Goal: Task Accomplishment & Management: Complete application form

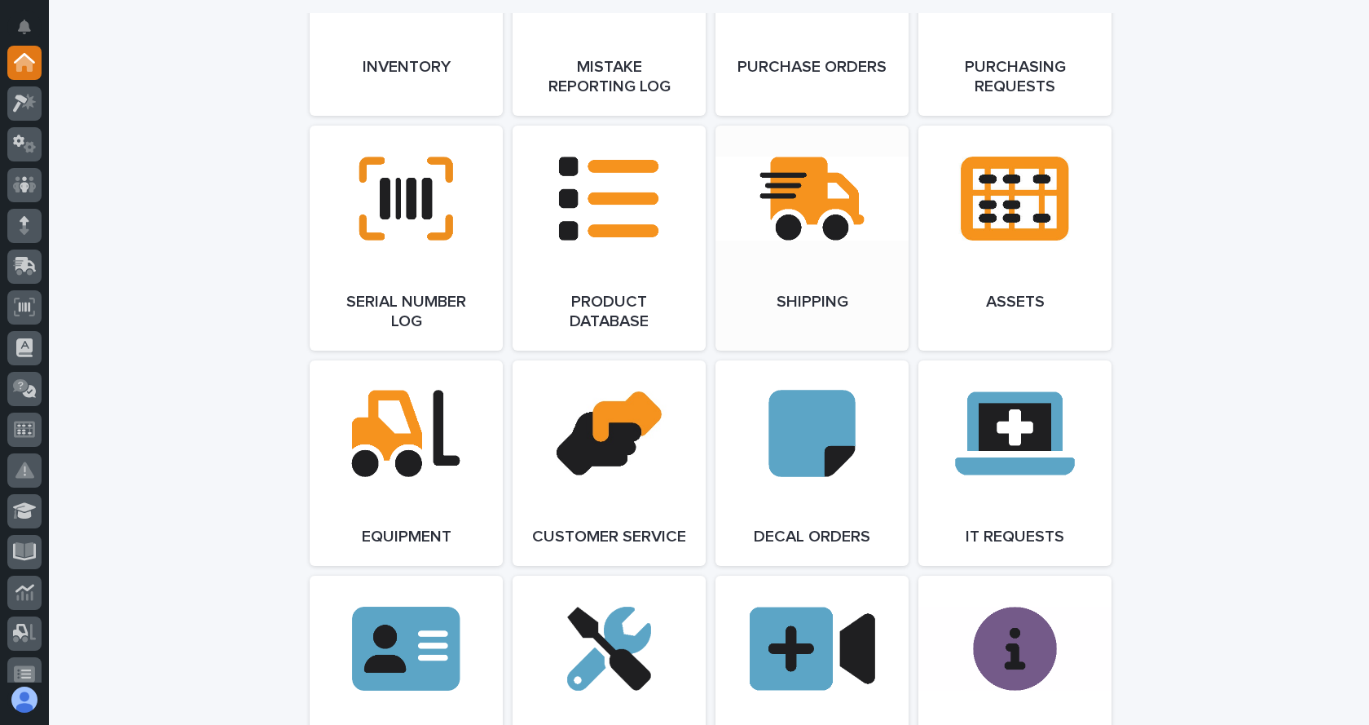
scroll to position [1956, 0]
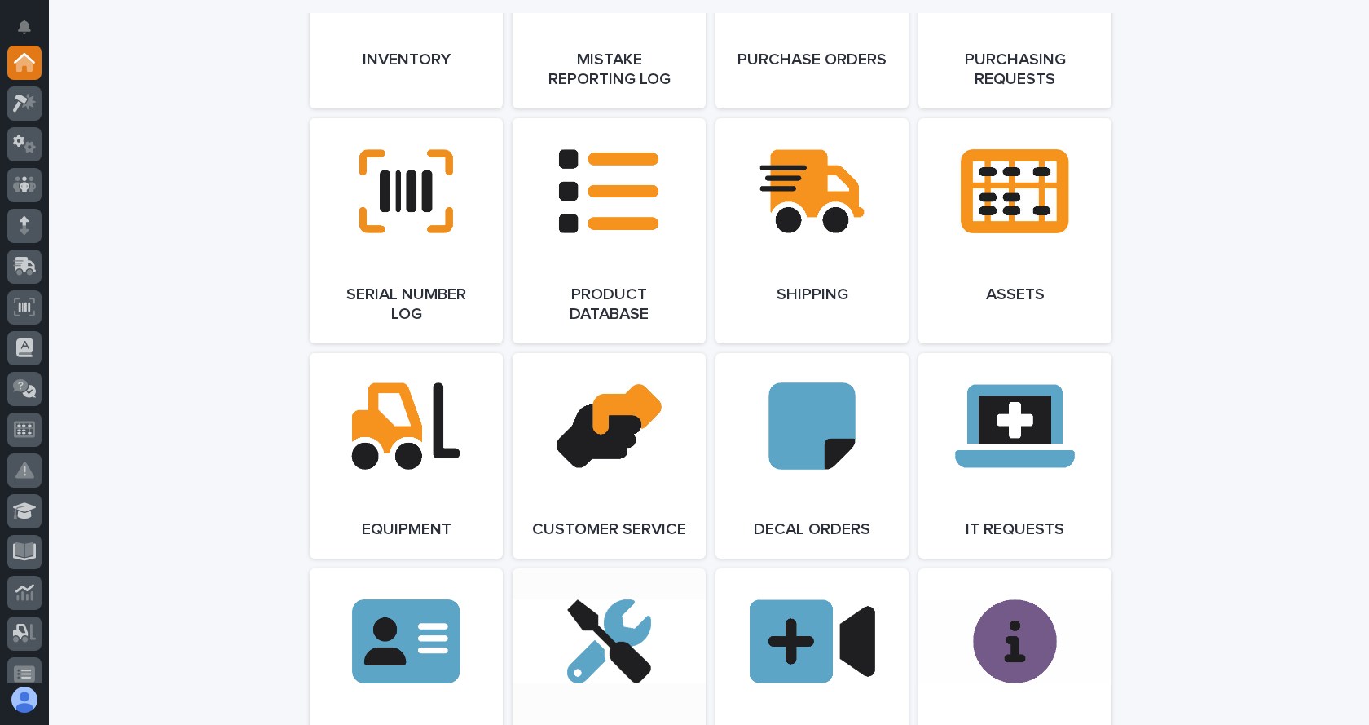
click at [602, 648] on link "Open Link" at bounding box center [609, 680] width 193 height 225
click at [593, 650] on link "Open Link" at bounding box center [609, 680] width 193 height 225
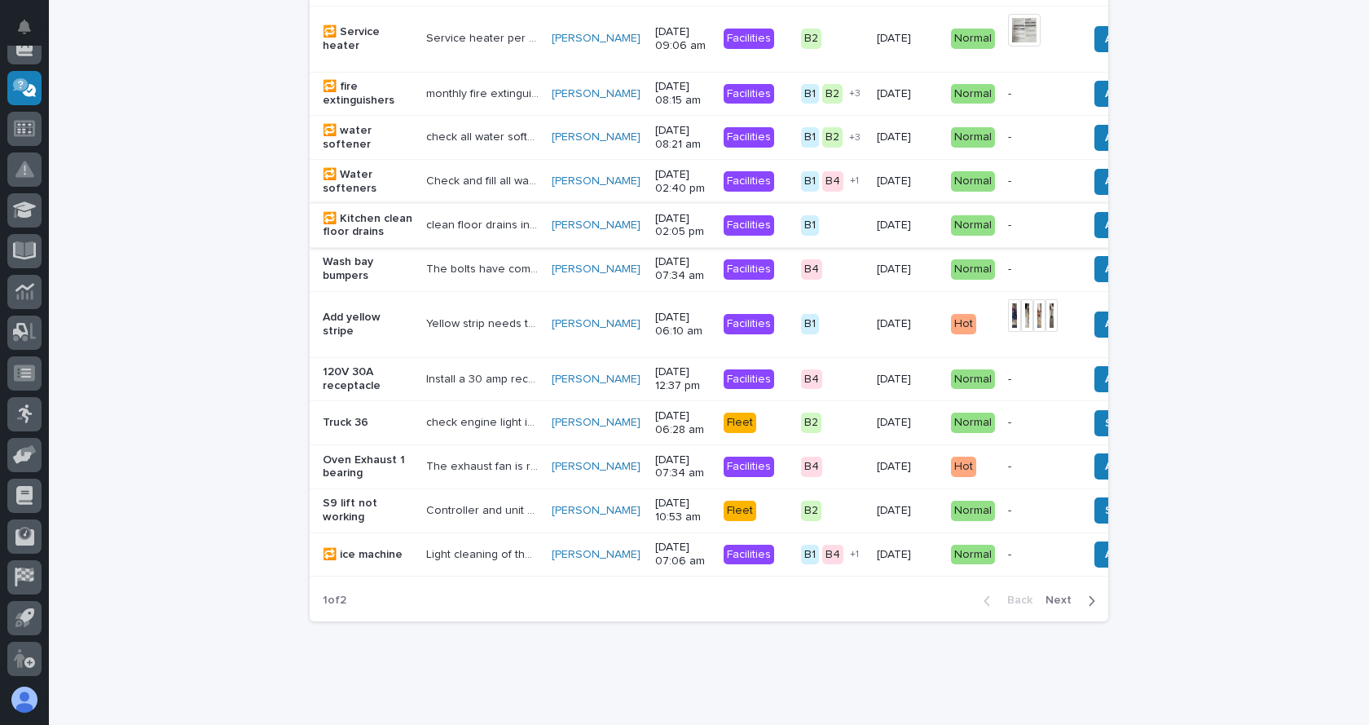
scroll to position [1466, 0]
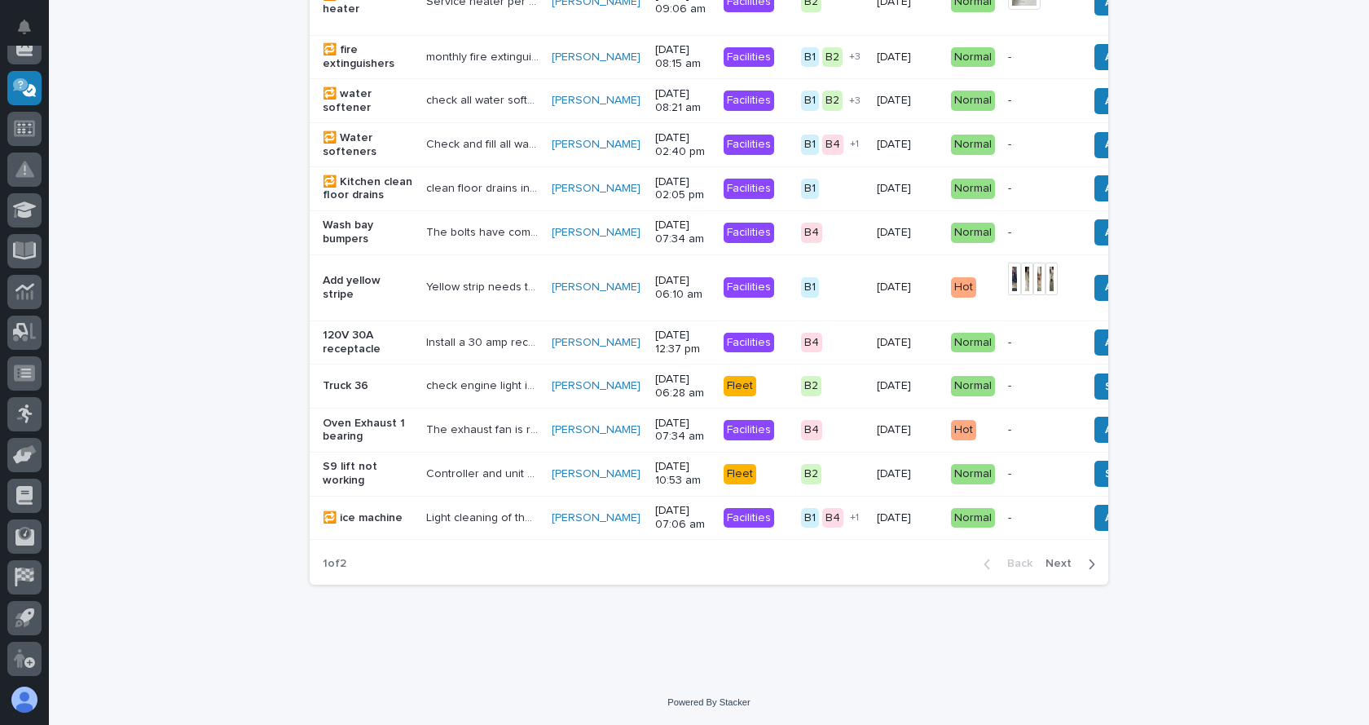
click at [1062, 562] on span "Next" at bounding box center [1064, 563] width 36 height 15
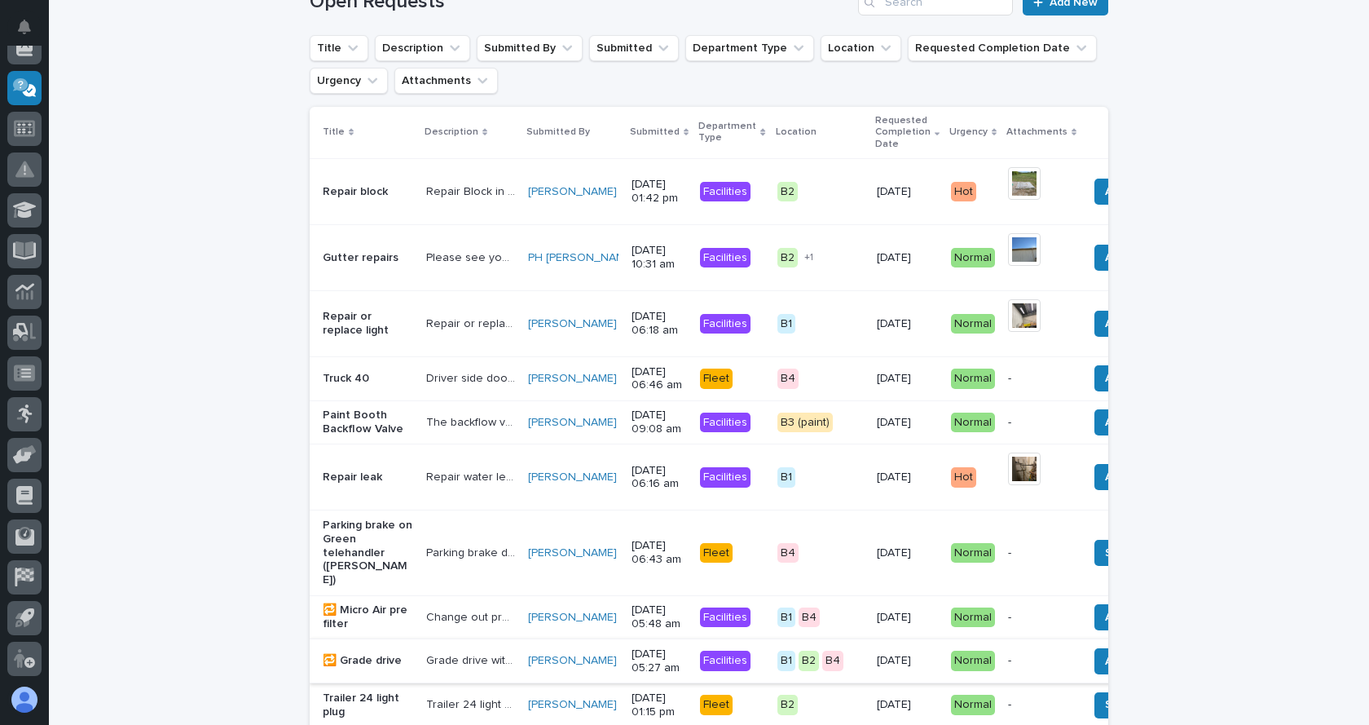
scroll to position [118, 0]
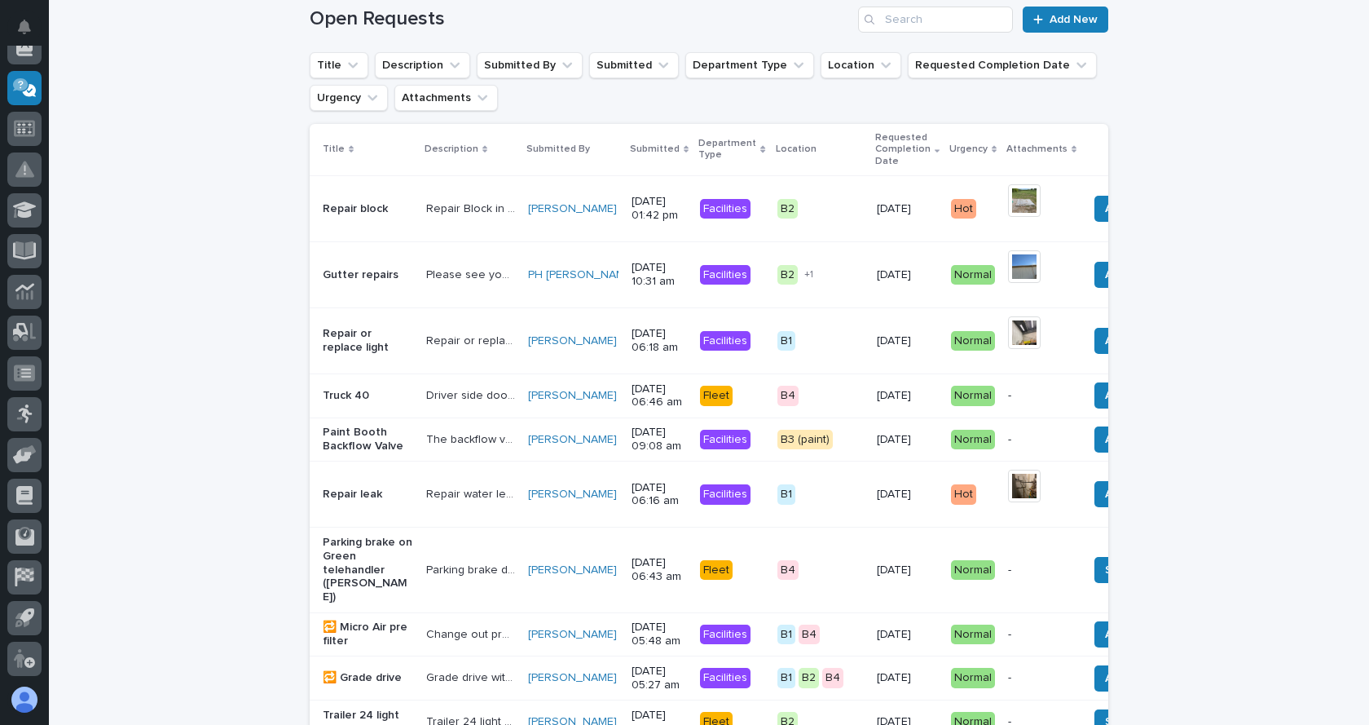
click at [434, 445] on p "The backflow valve to the right of the pressure washer heater in the mechanical…" at bounding box center [472, 438] width 92 height 17
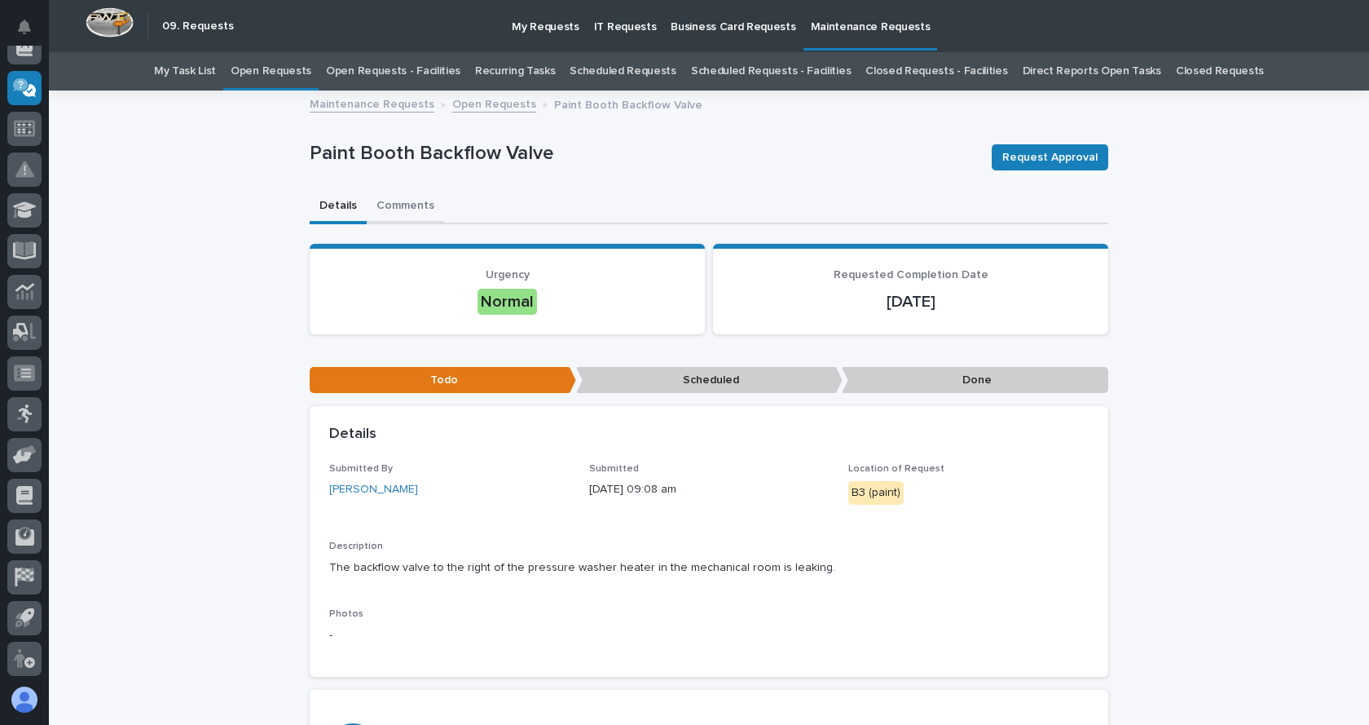
click at [404, 205] on button "Comments" at bounding box center [405, 207] width 77 height 34
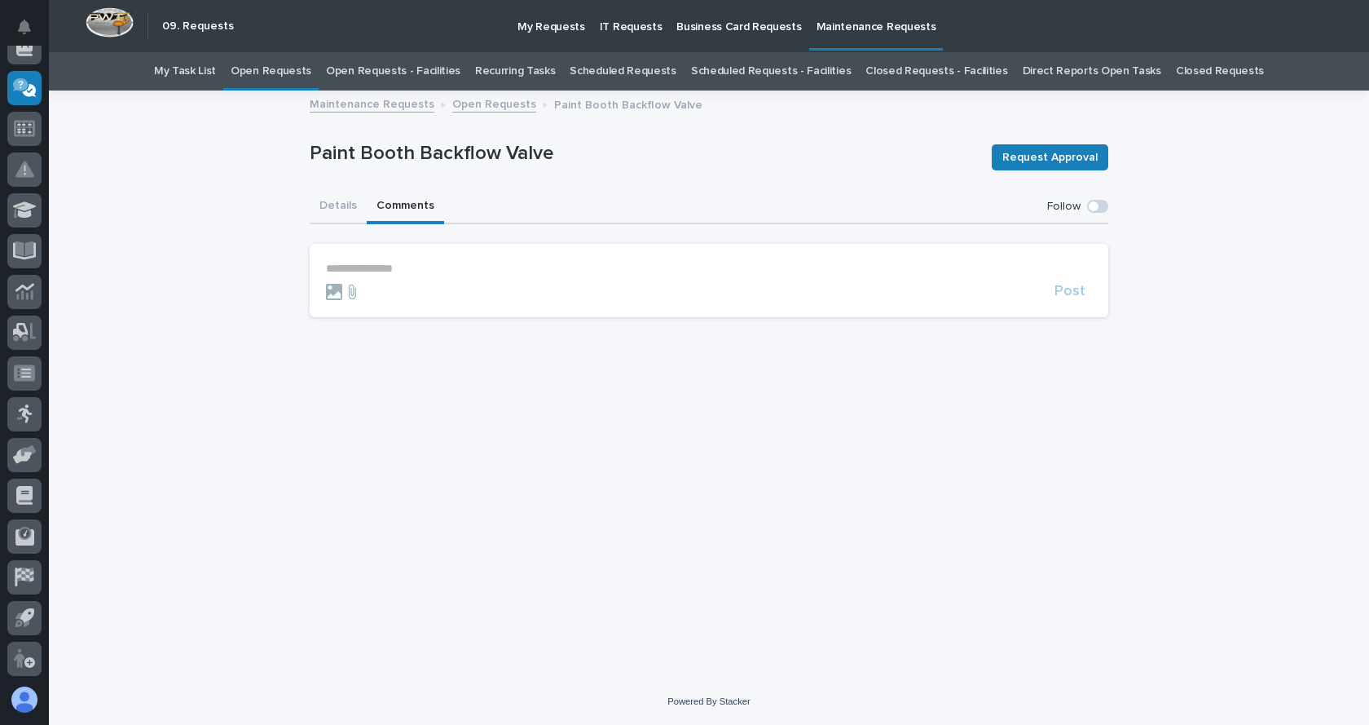
click at [404, 286] on div at bounding box center [687, 292] width 722 height 16
click at [337, 290] on icon at bounding box center [334, 292] width 16 height 16
click at [326, 284] on input "file" at bounding box center [326, 284] width 0 height 0
click at [553, 276] on form "**********" at bounding box center [709, 281] width 766 height 39
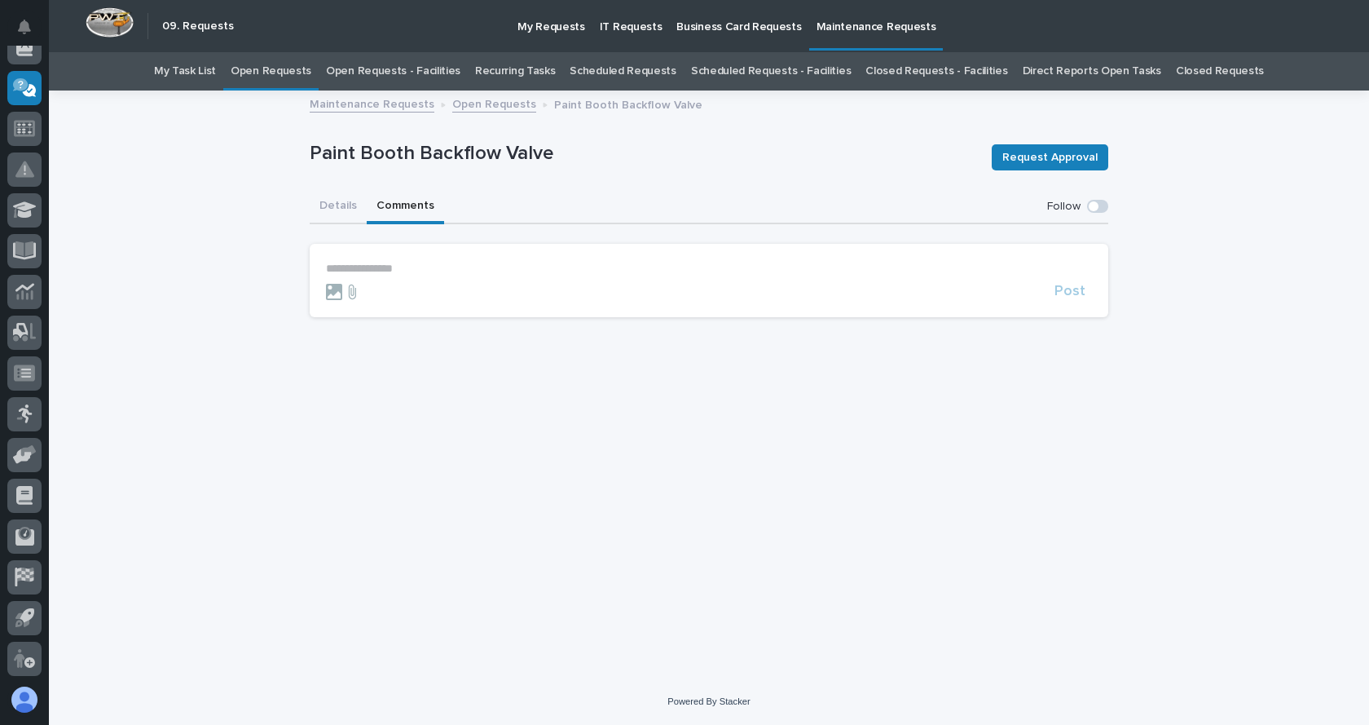
click at [428, 267] on p "**********" at bounding box center [709, 269] width 766 height 14
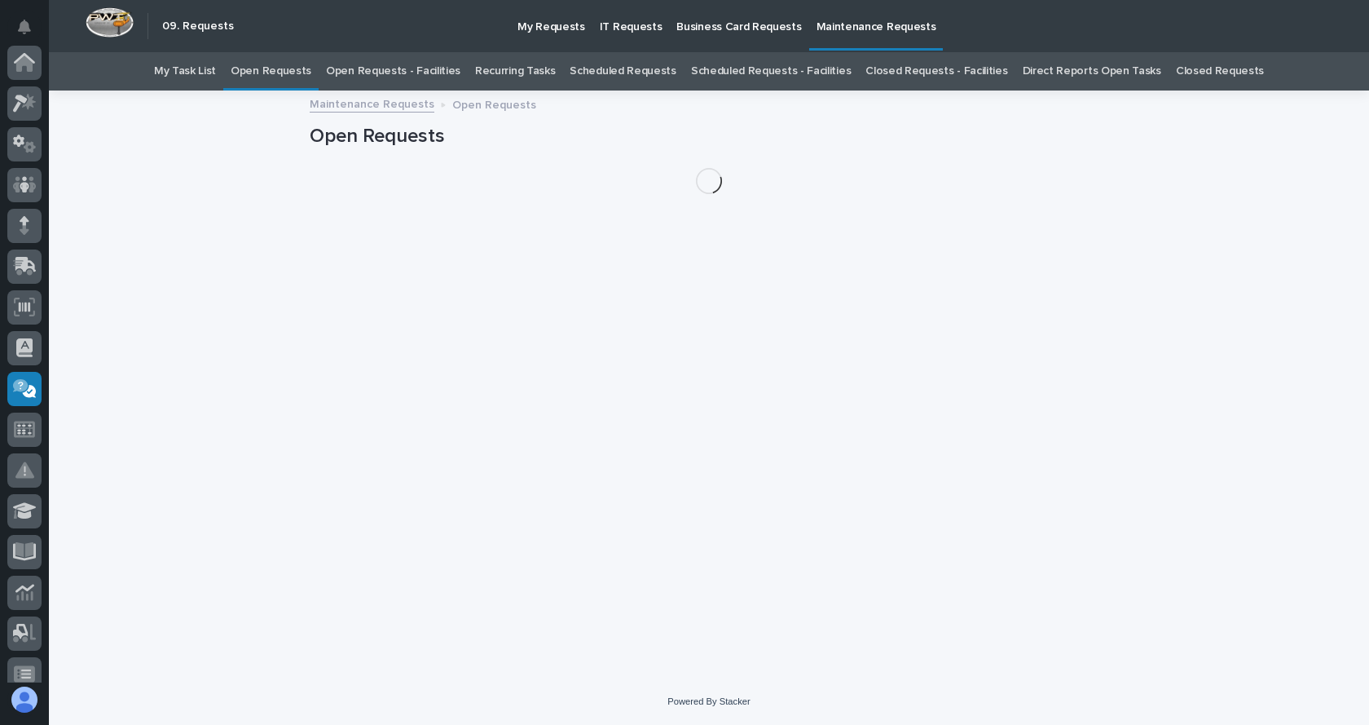
scroll to position [301, 0]
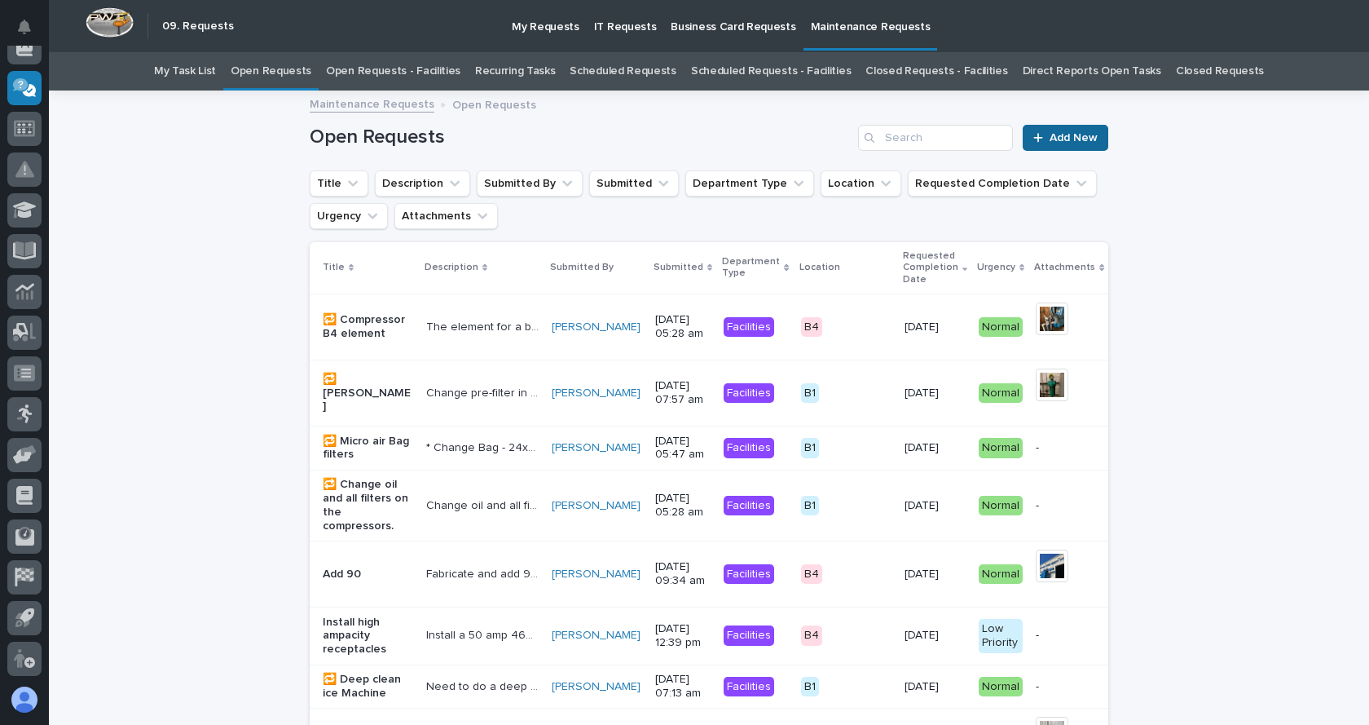
click at [1065, 127] on link "Add New" at bounding box center [1066, 138] width 86 height 26
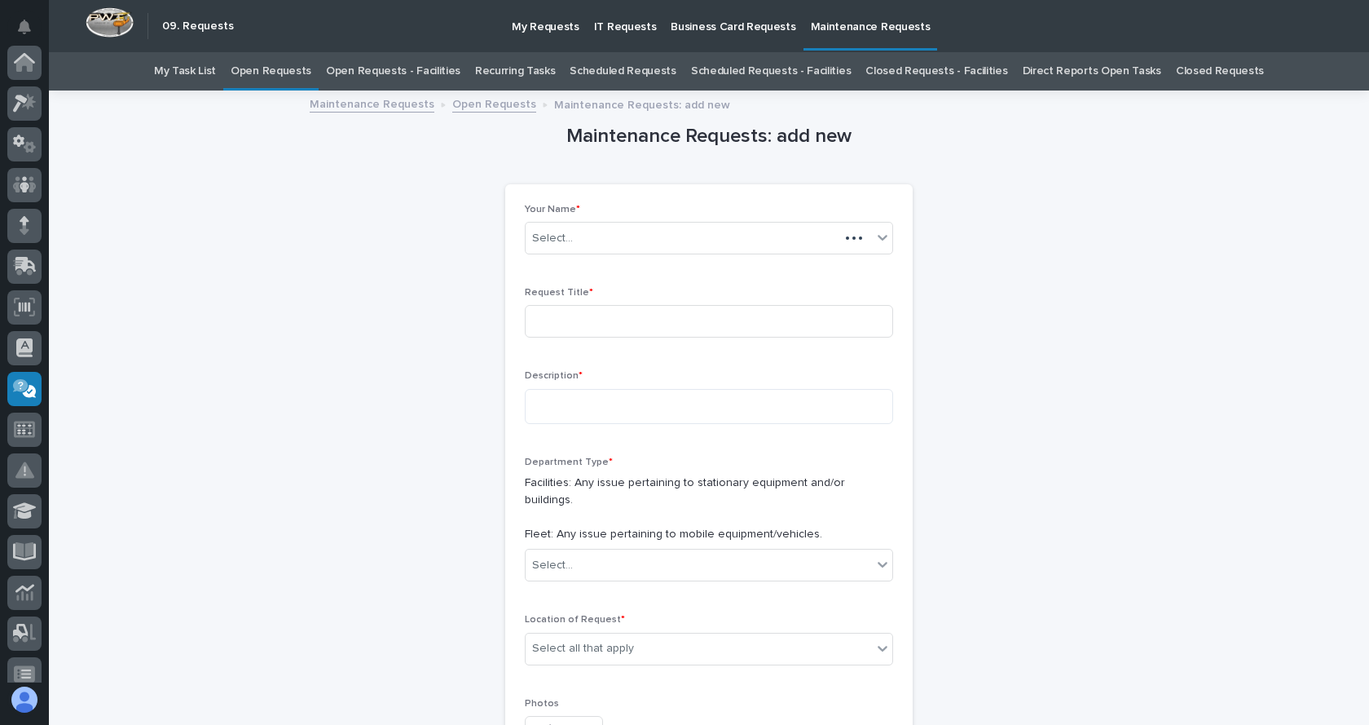
scroll to position [301, 0]
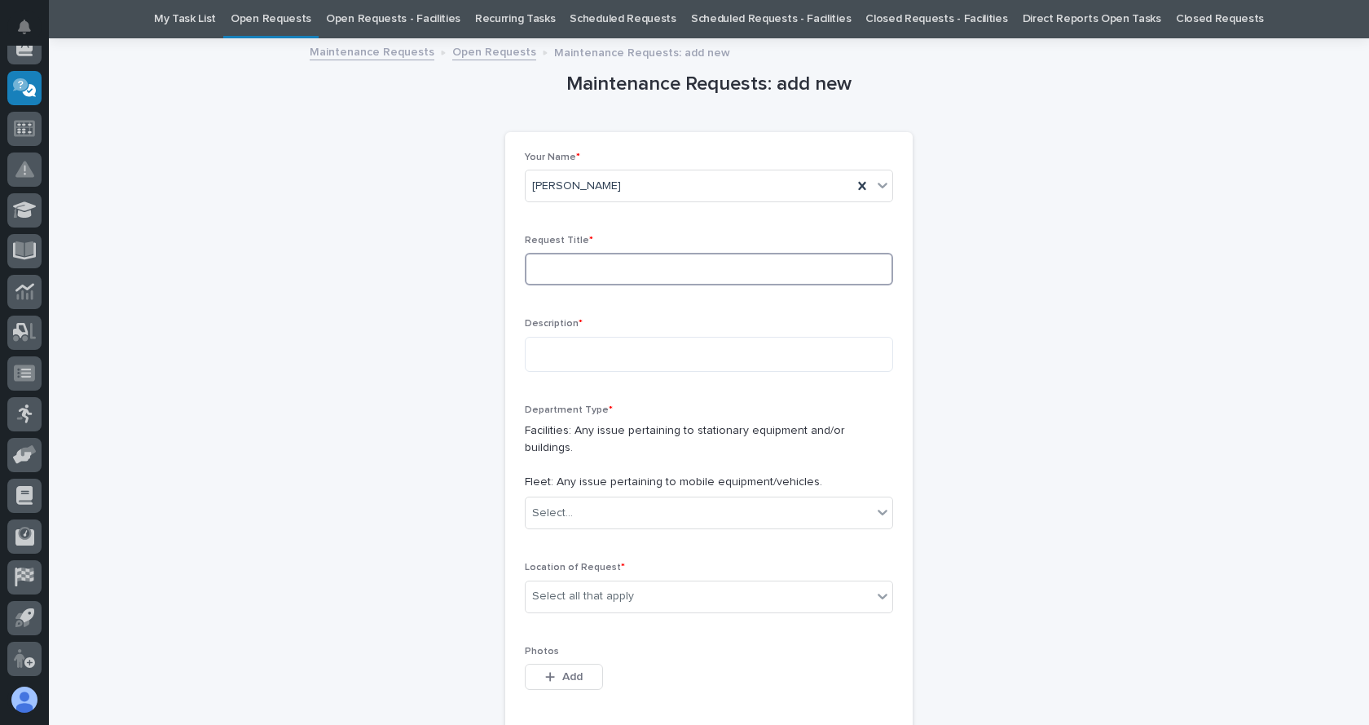
click at [544, 255] on input at bounding box center [709, 269] width 368 height 33
type input "PCR B1"
click at [557, 352] on textarea at bounding box center [709, 354] width 368 height 35
click at [592, 351] on textarea "**********" at bounding box center [709, 354] width 368 height 35
click at [698, 354] on textarea "**********" at bounding box center [709, 354] width 368 height 35
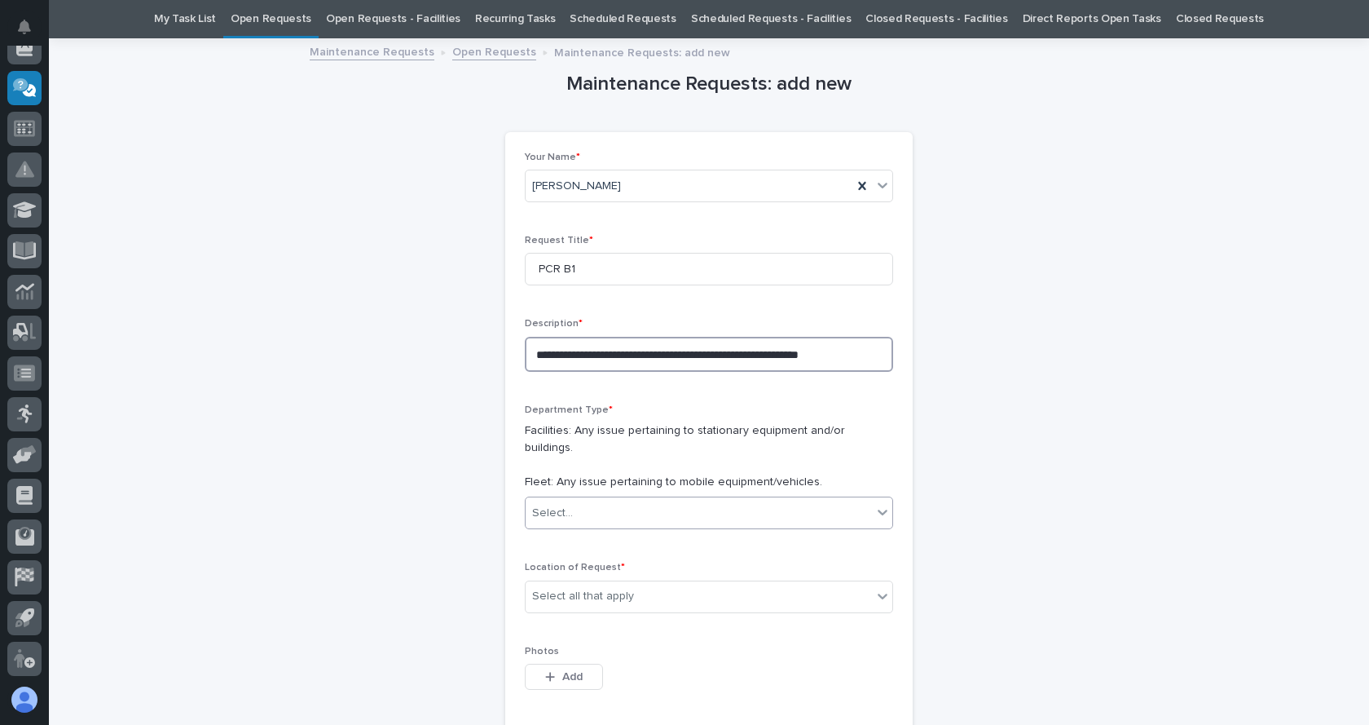
type textarea "**********"
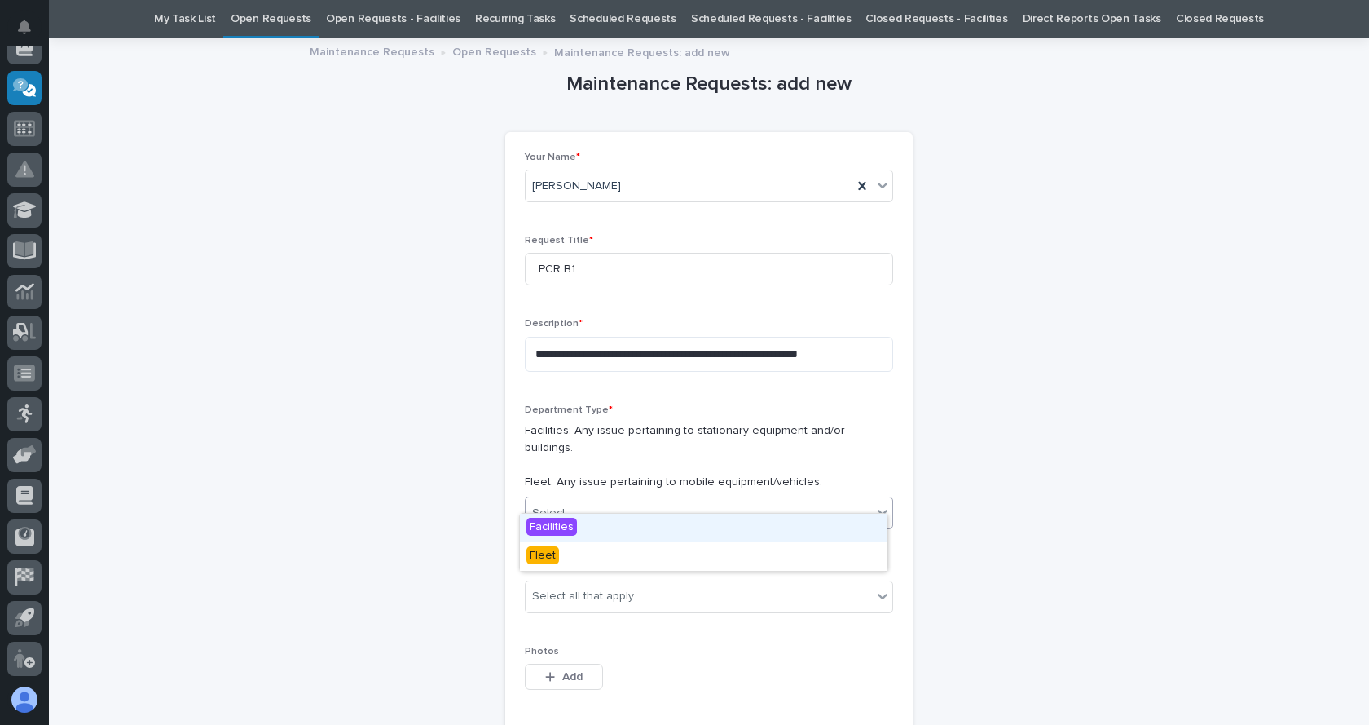
click at [878, 510] on icon at bounding box center [883, 513] width 10 height 6
click at [575, 523] on span "Facilities" at bounding box center [552, 527] width 51 height 18
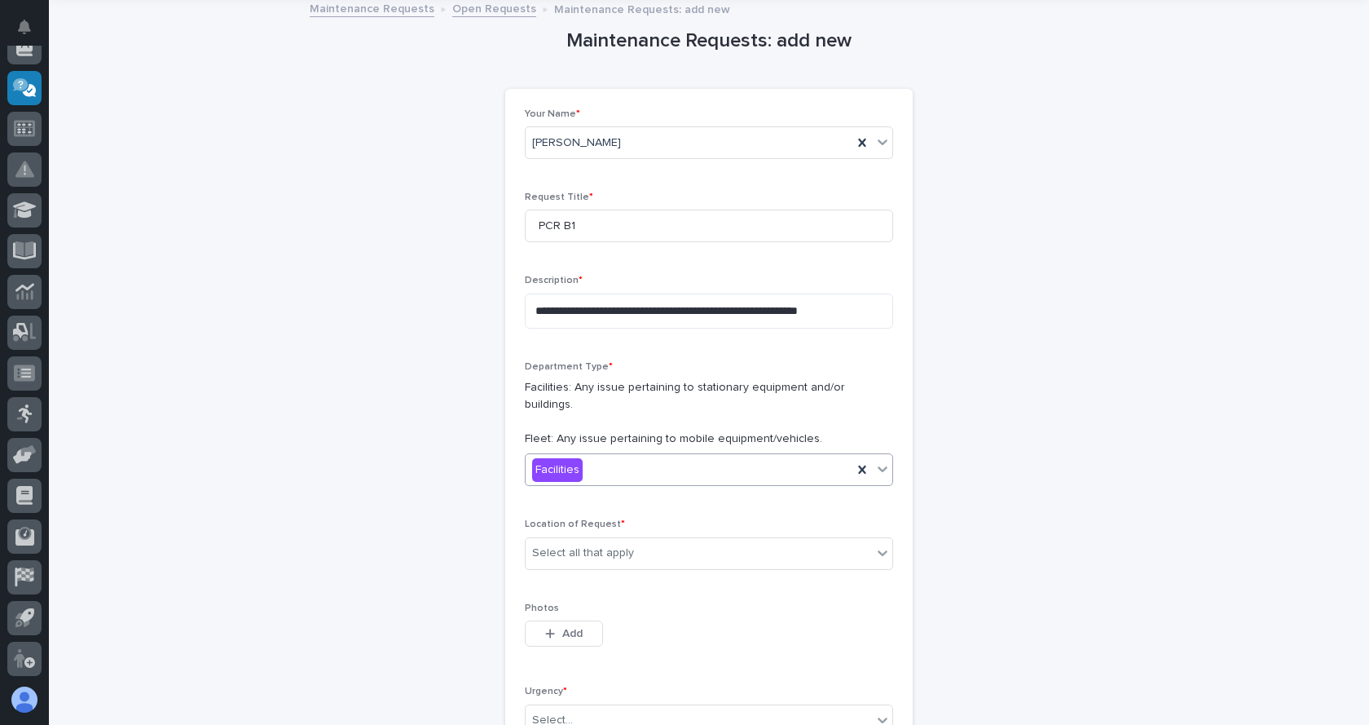
scroll to position [215, 0]
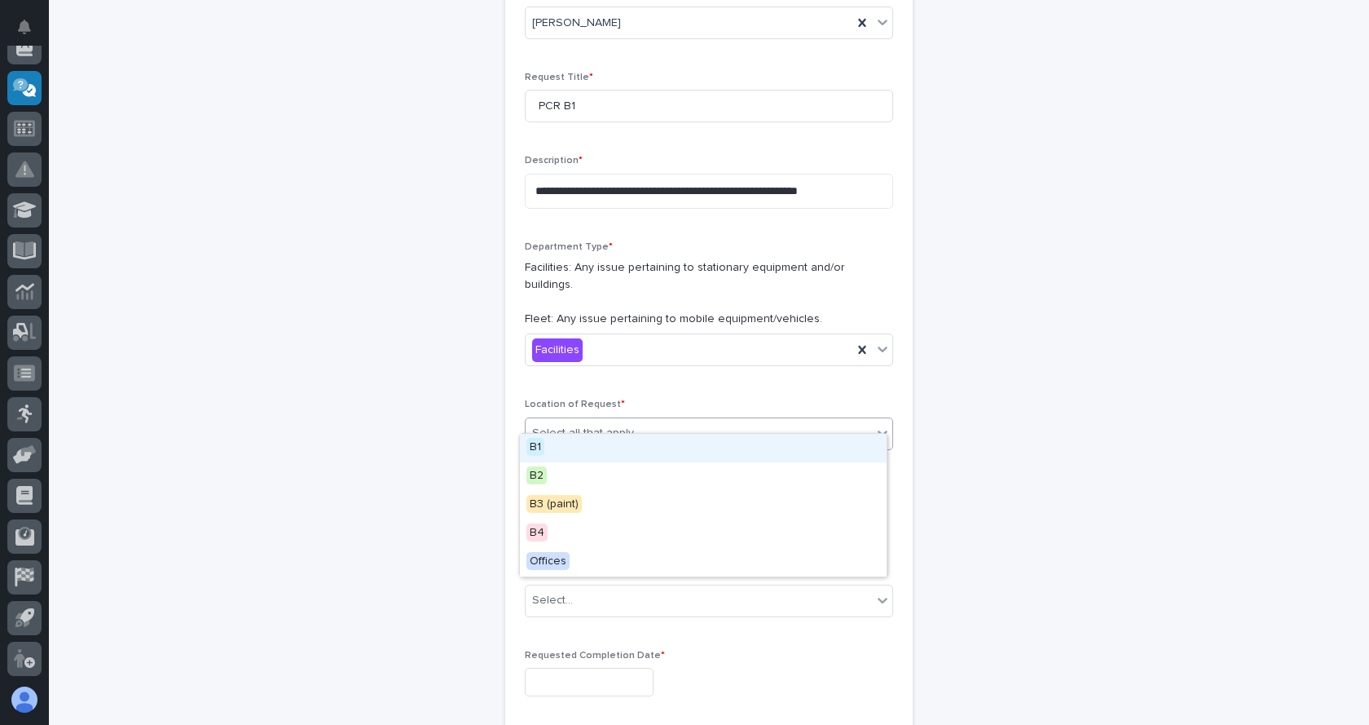
click at [882, 425] on icon at bounding box center [883, 433] width 16 height 16
click at [536, 448] on span "B1" at bounding box center [536, 447] width 18 height 18
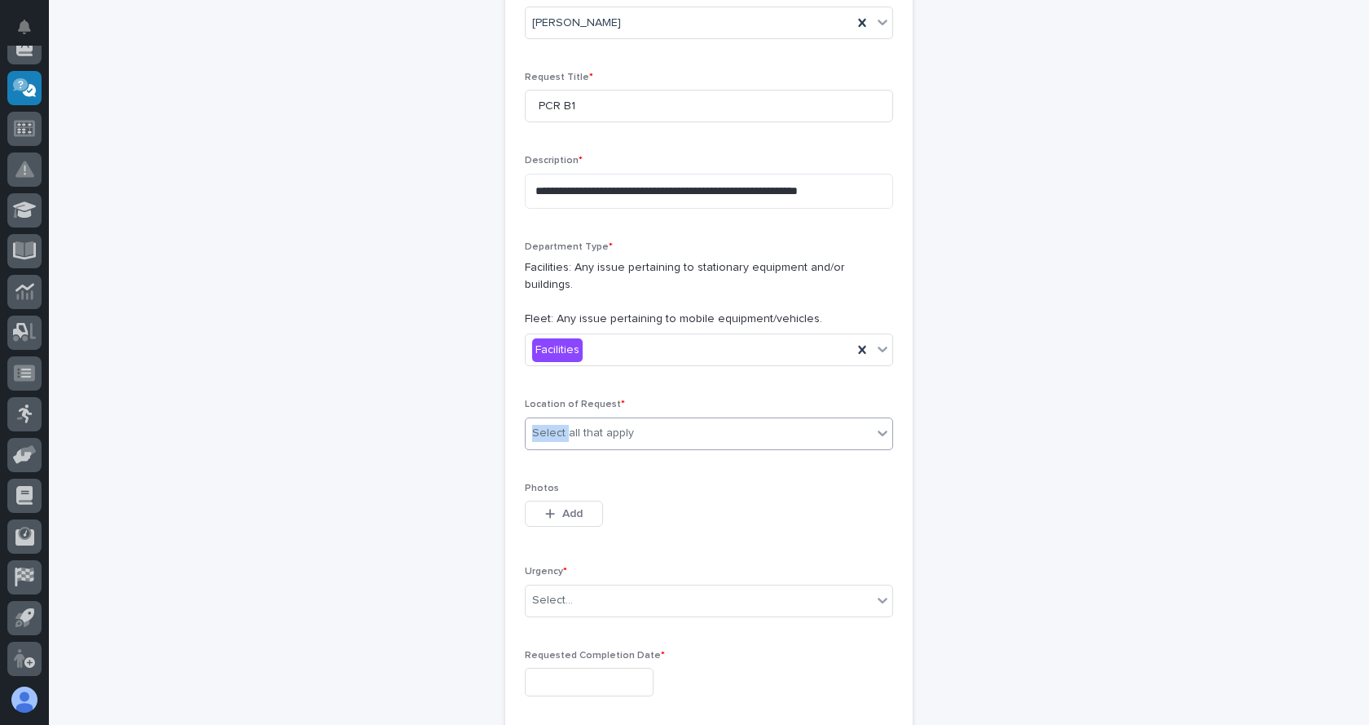
click at [536, 448] on div "**********" at bounding box center [709, 433] width 368 height 888
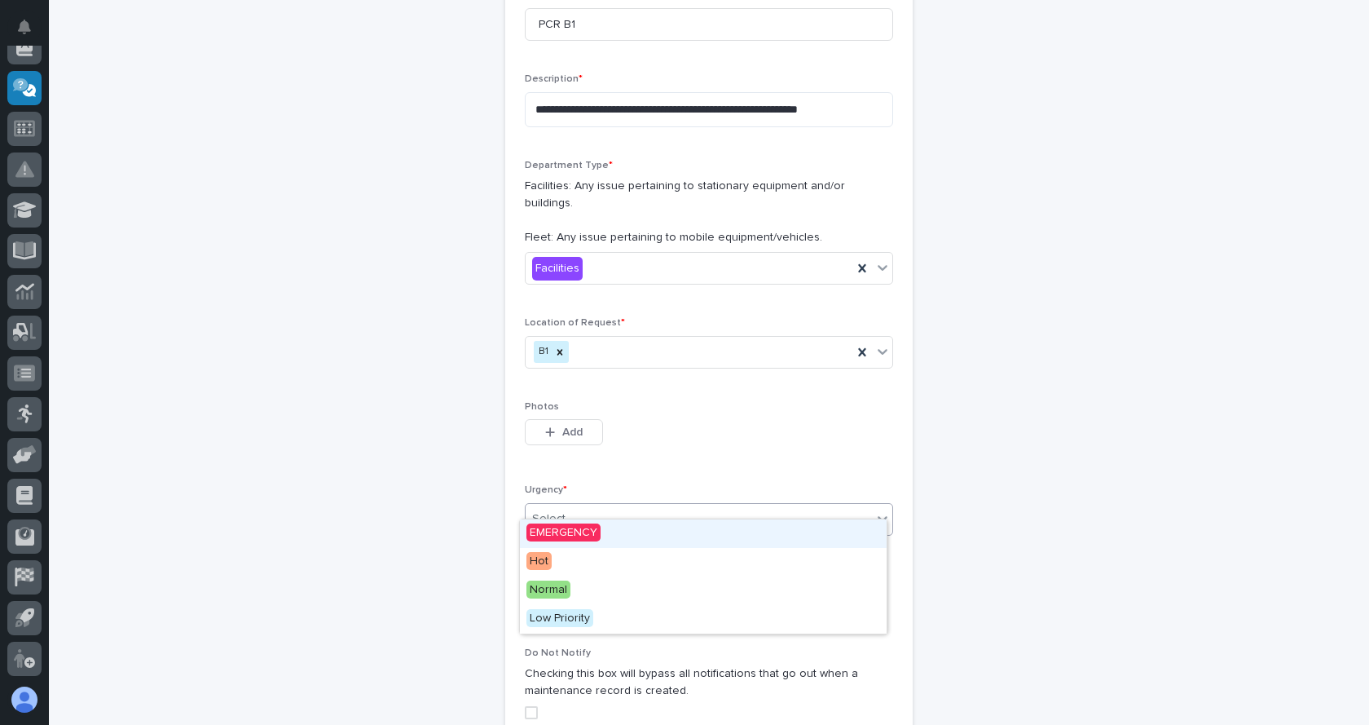
click at [582, 505] on div "Select..." at bounding box center [699, 518] width 346 height 27
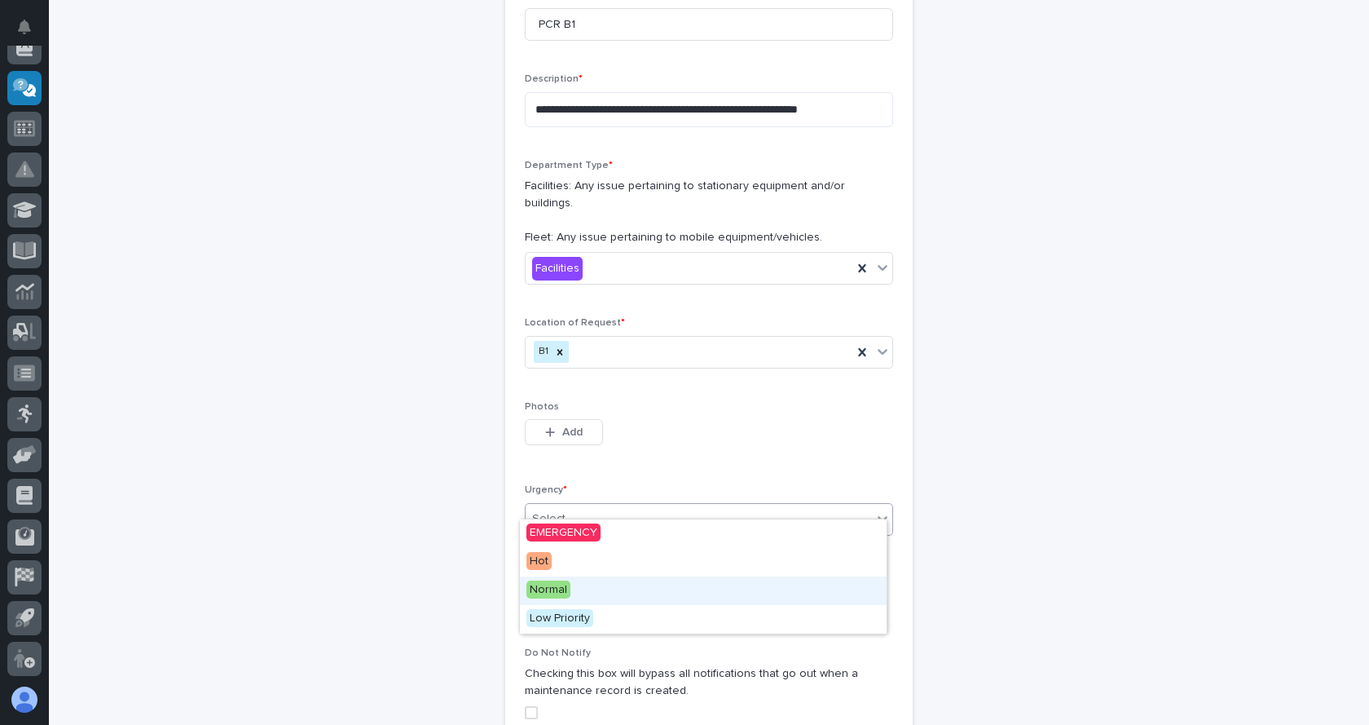
click at [541, 595] on span "Normal" at bounding box center [549, 589] width 44 height 18
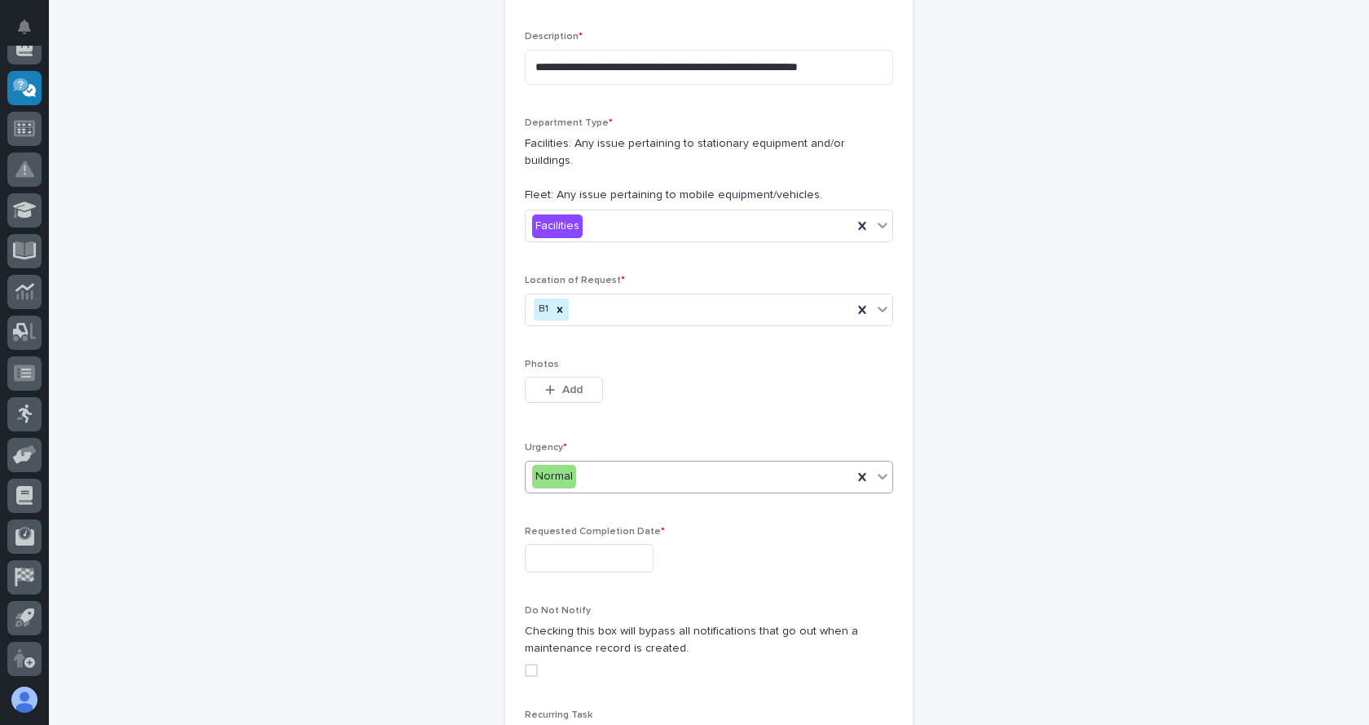
scroll to position [378, 0]
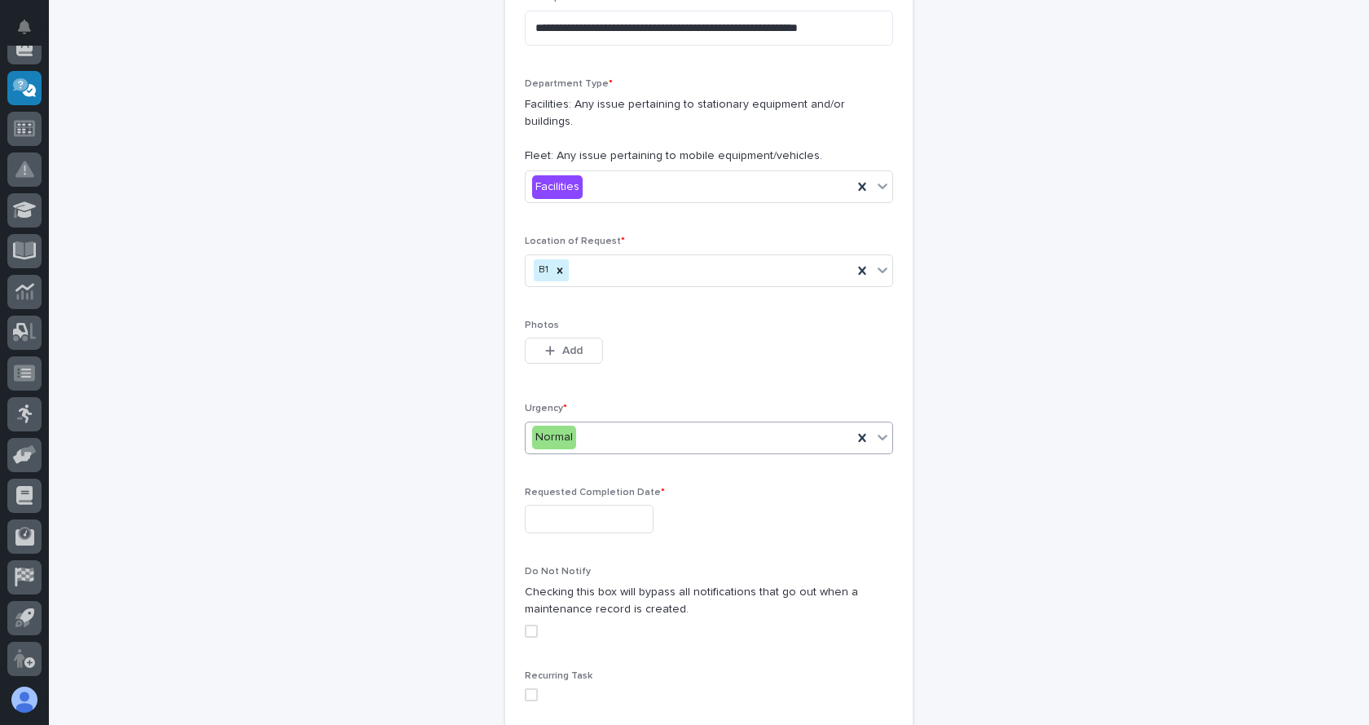
click at [572, 505] on input "text" at bounding box center [589, 519] width 129 height 29
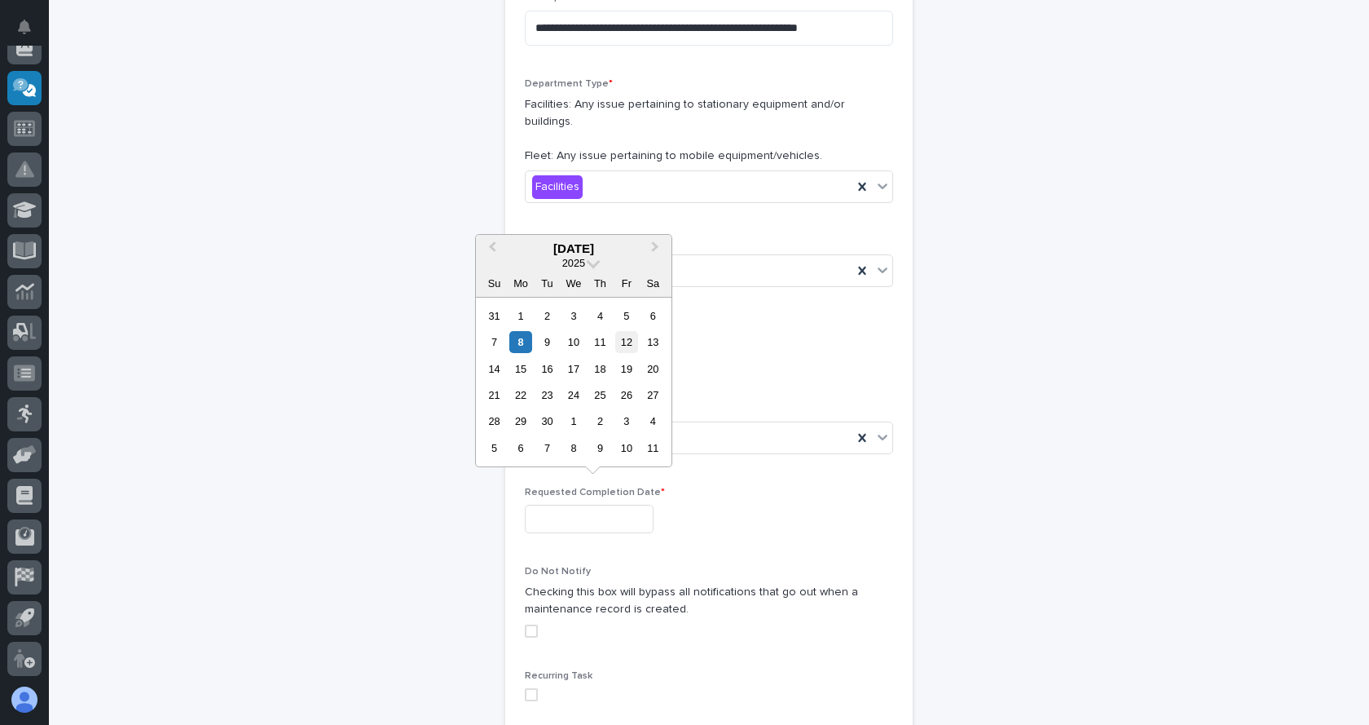
click at [633, 332] on div "12" at bounding box center [626, 342] width 22 height 22
type input "**********"
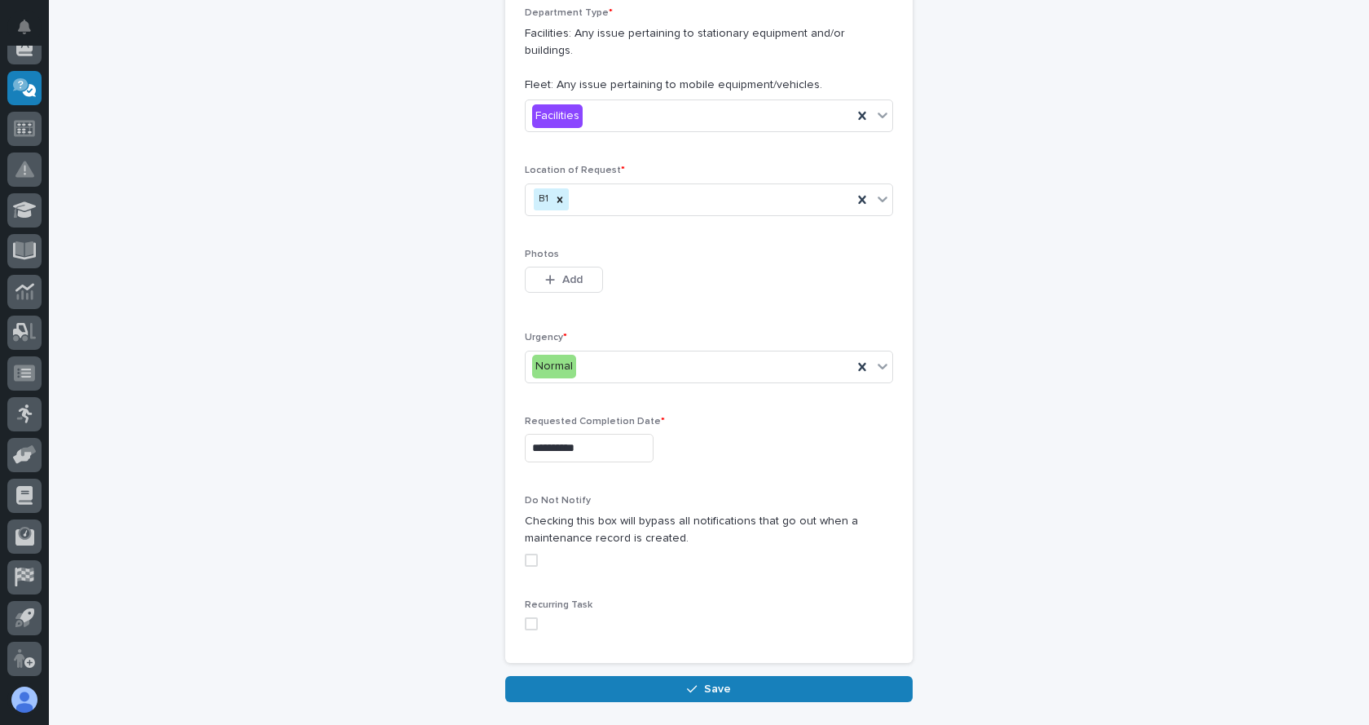
scroll to position [460, 0]
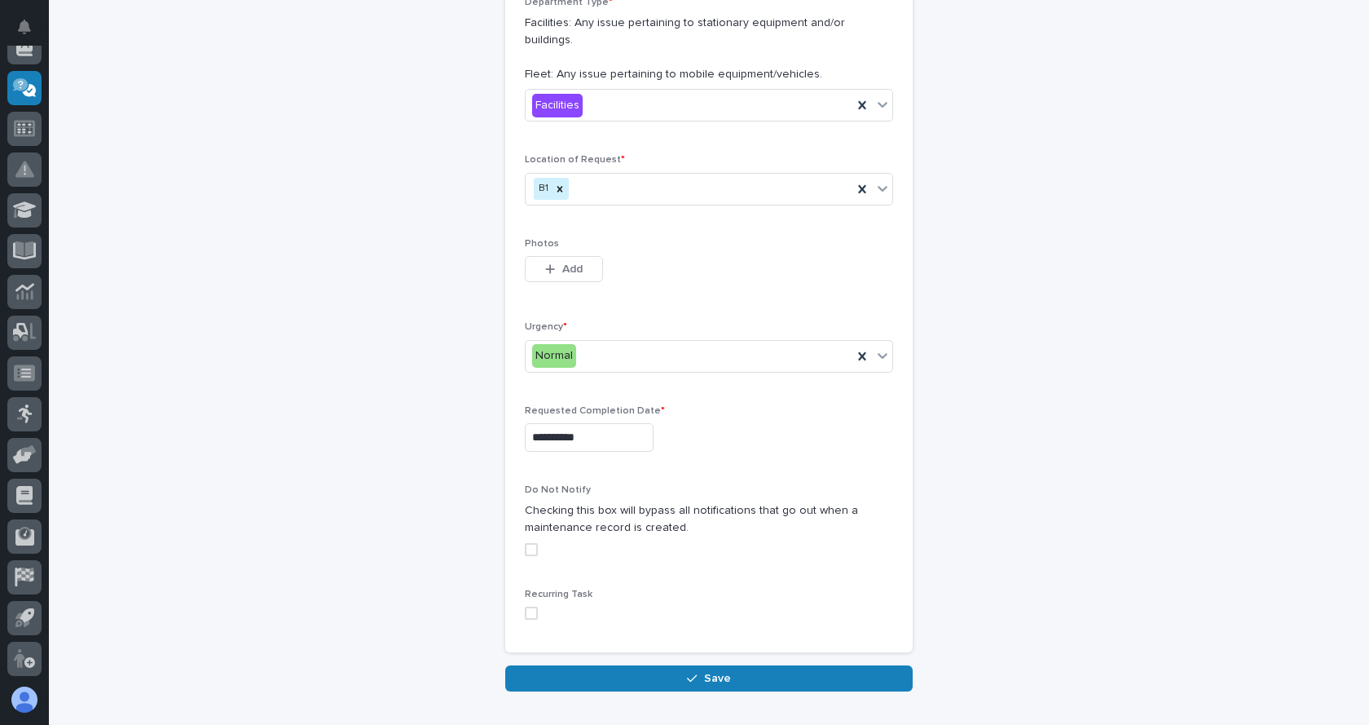
click at [531, 543] on span at bounding box center [531, 549] width 13 height 13
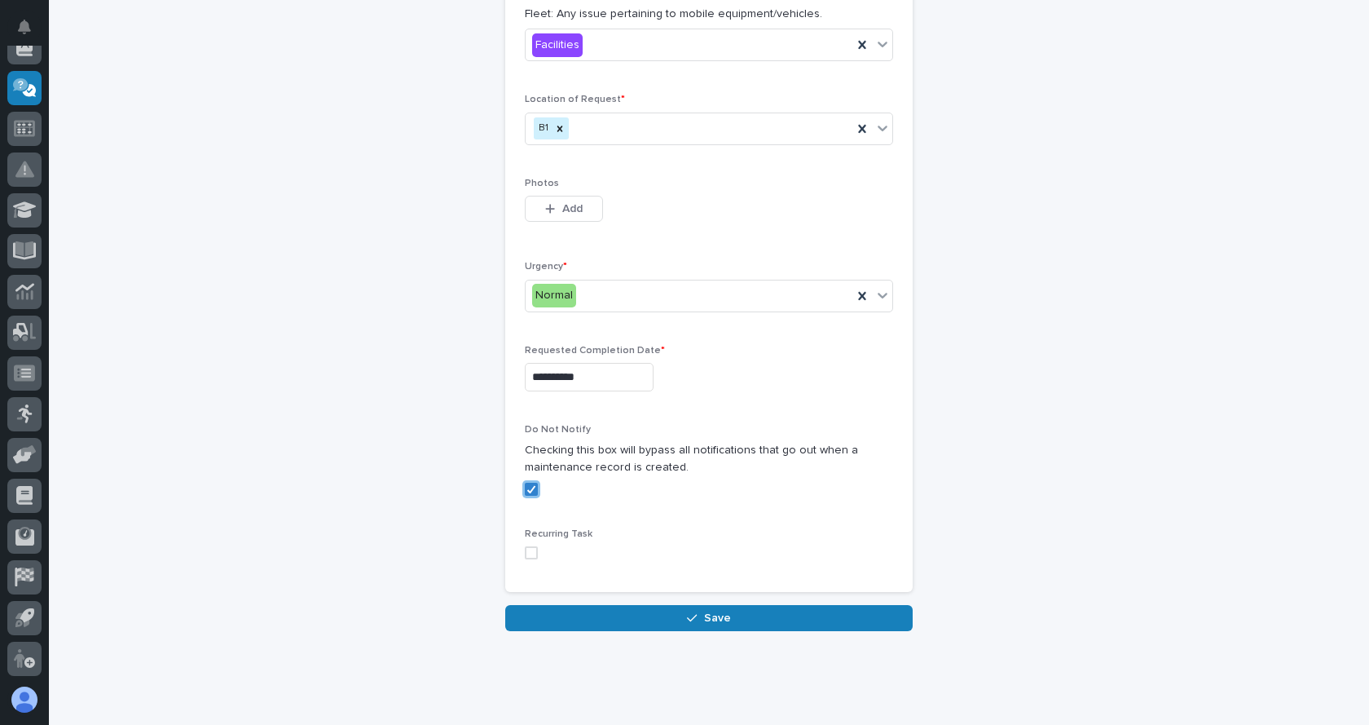
scroll to position [537, 0]
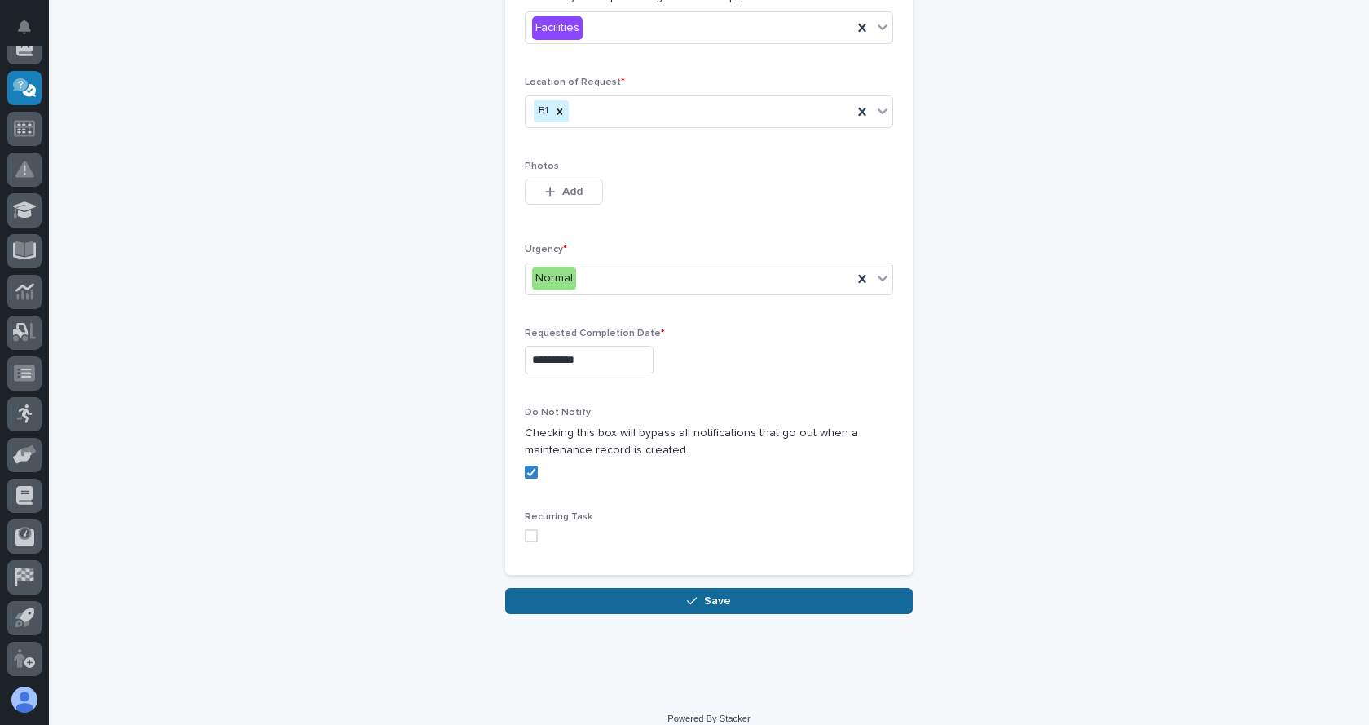
click at [723, 593] on span "Save" at bounding box center [717, 600] width 27 height 15
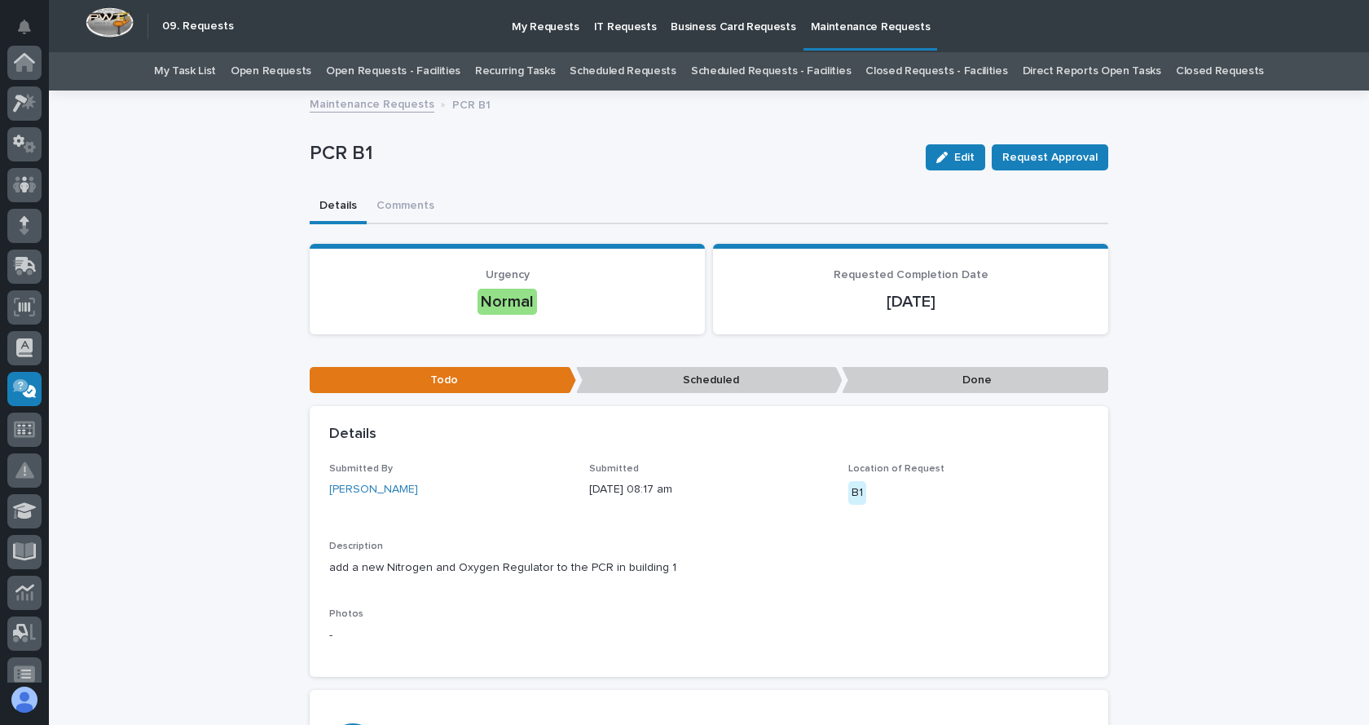
scroll to position [301, 0]
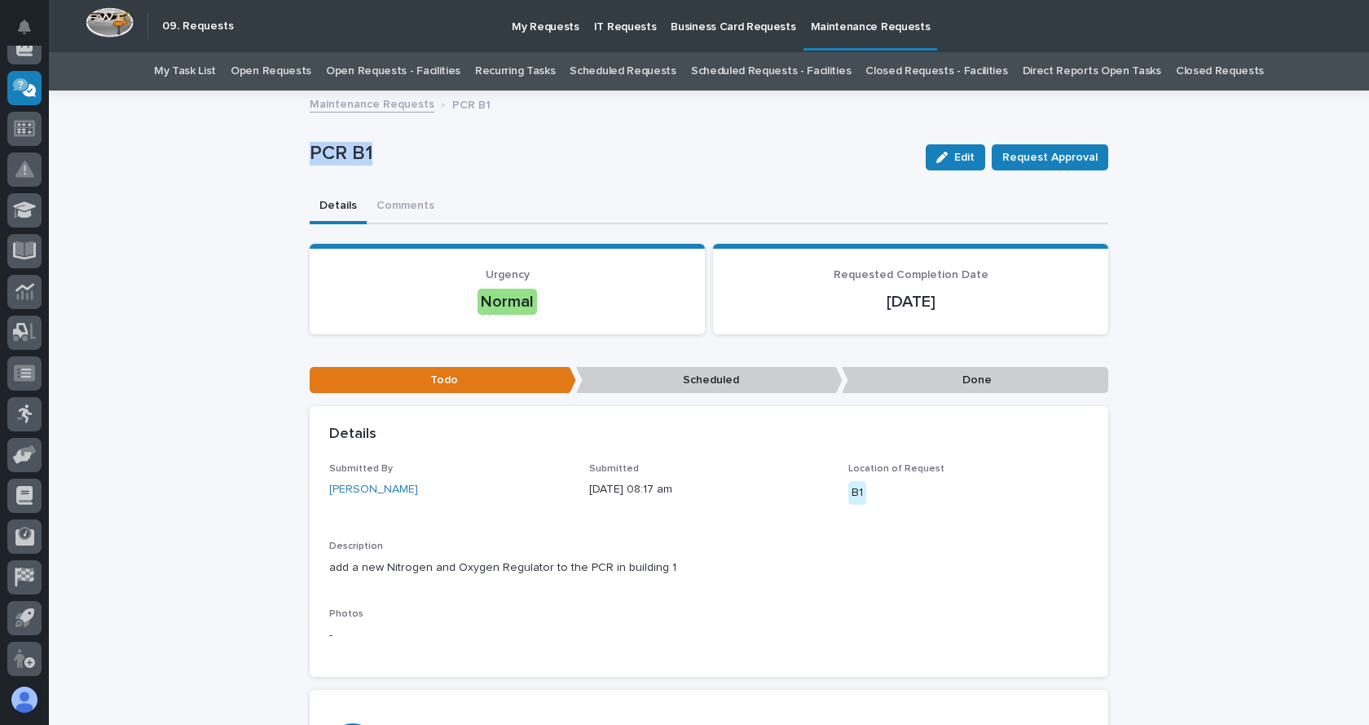
drag, startPoint x: 304, startPoint y: 148, endPoint x: 375, endPoint y: 152, distance: 71.0
click at [375, 152] on p "PCR B1" at bounding box center [611, 154] width 603 height 24
click at [1269, 353] on div "Loading... Saving… Loading... Saving… PCR B1 Edit Request Approval PCR B1 Edit …" at bounding box center [709, 497] width 1320 height 811
click at [214, 65] on link "My Task List" at bounding box center [185, 71] width 62 height 38
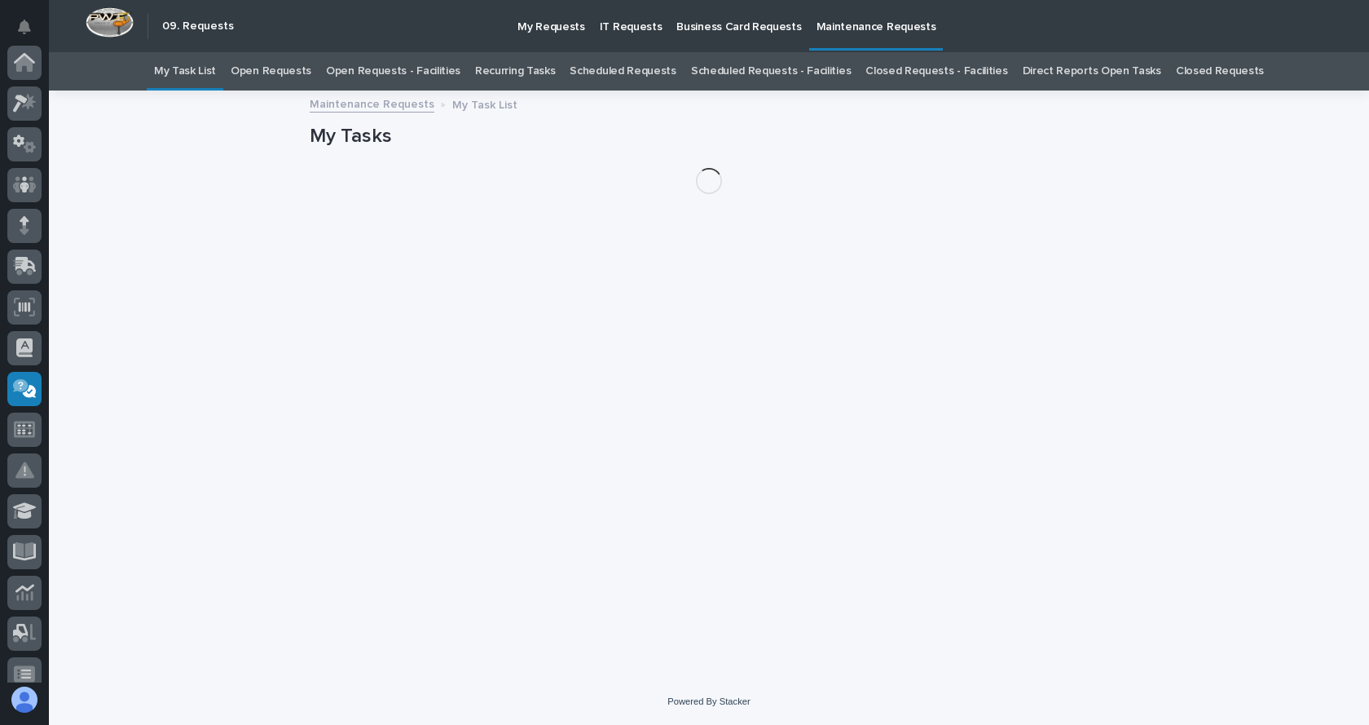
scroll to position [301, 0]
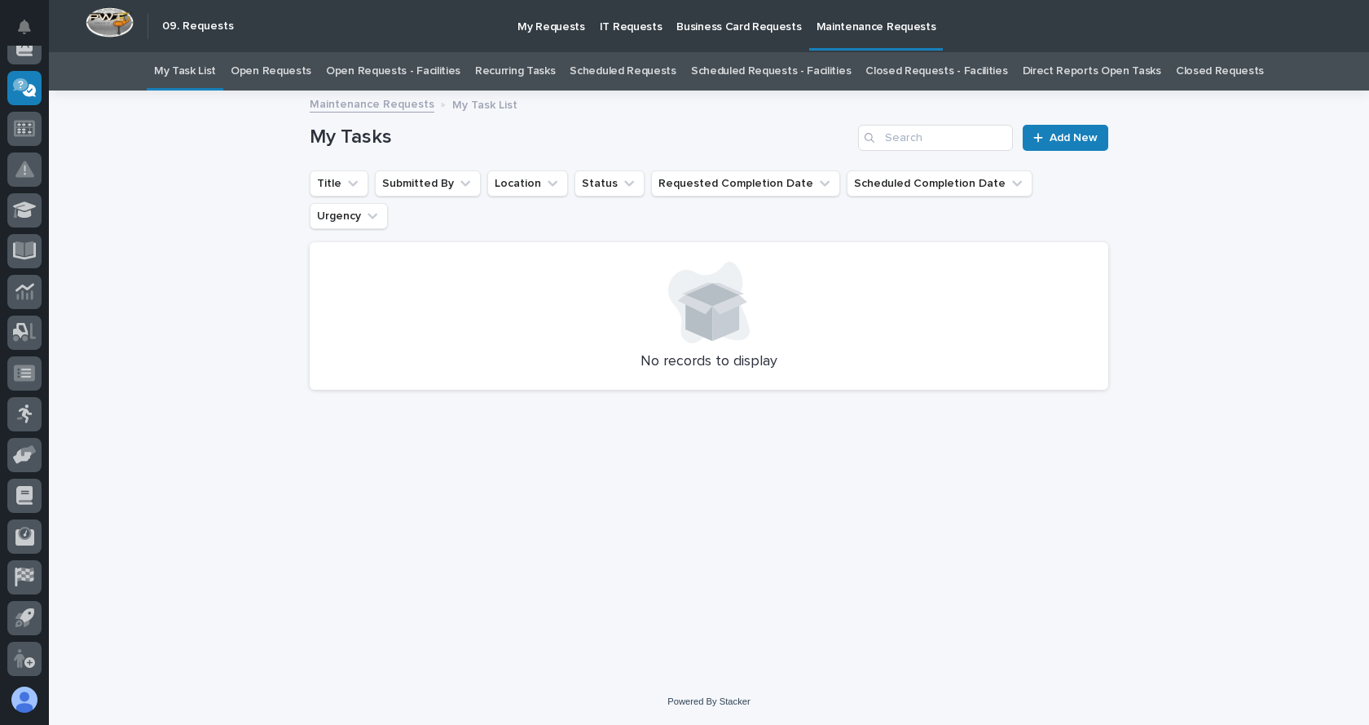
click at [416, 65] on link "Open Requests - Facilities" at bounding box center [393, 71] width 134 height 38
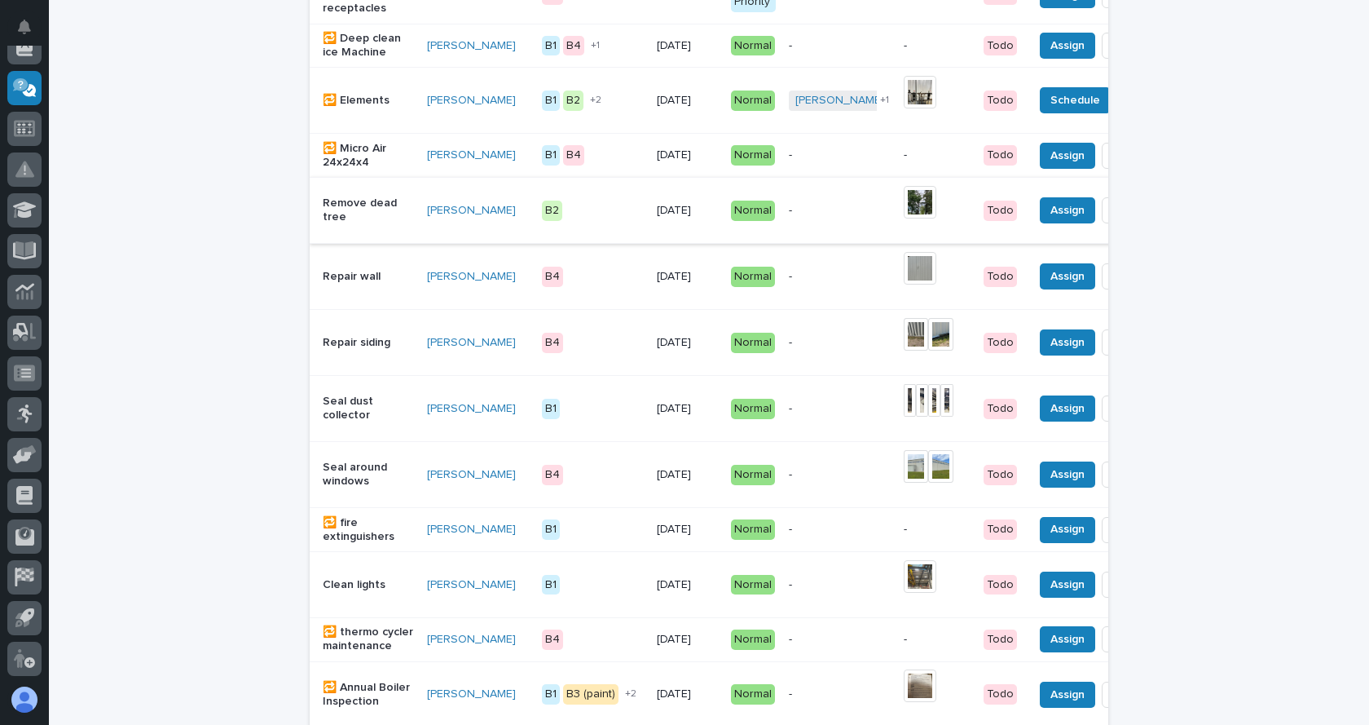
scroll to position [652, 0]
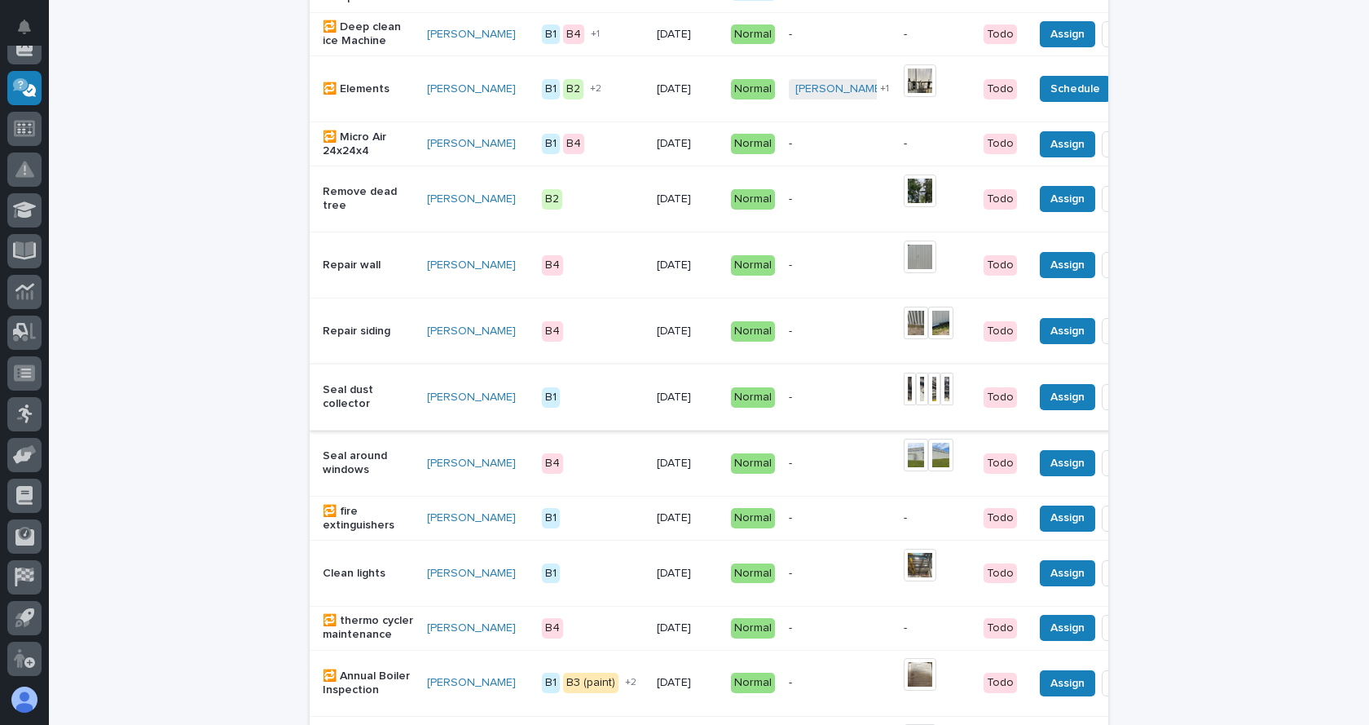
click at [916, 403] on img at bounding box center [922, 388] width 12 height 33
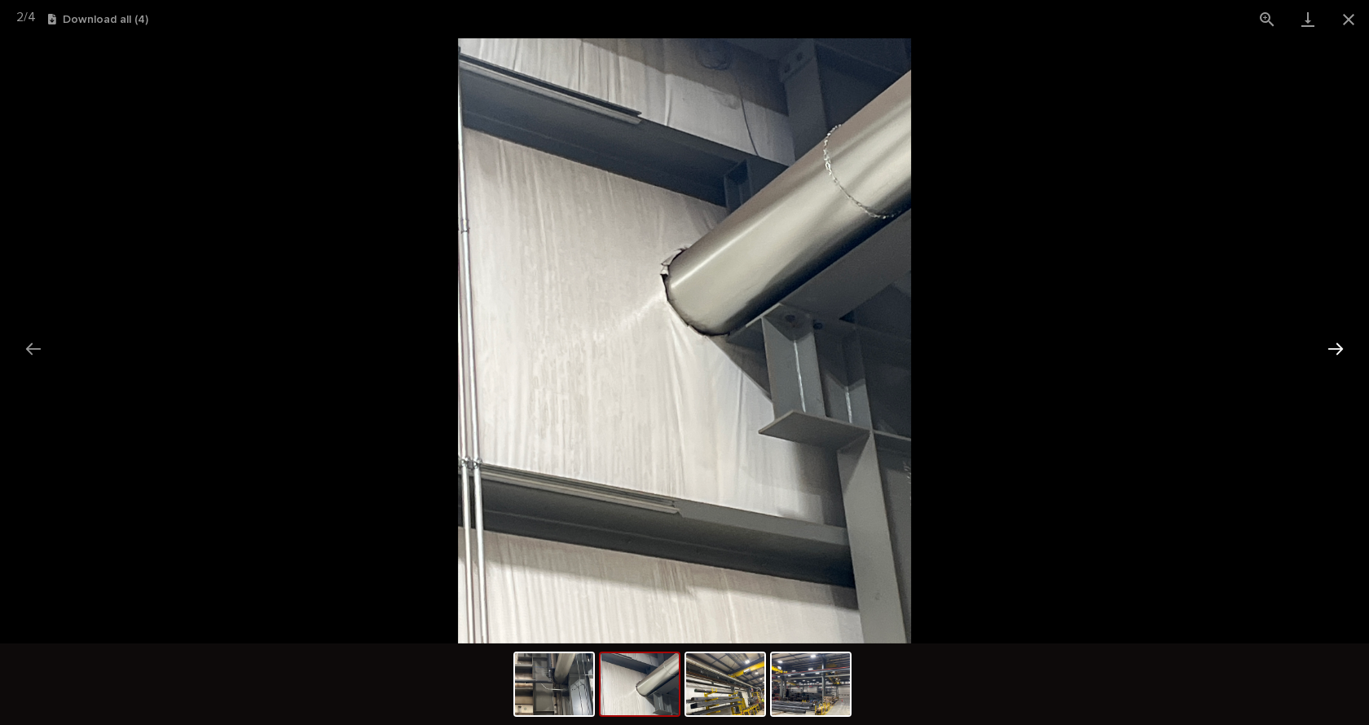
click at [1335, 343] on button "Next slide" at bounding box center [1336, 349] width 34 height 32
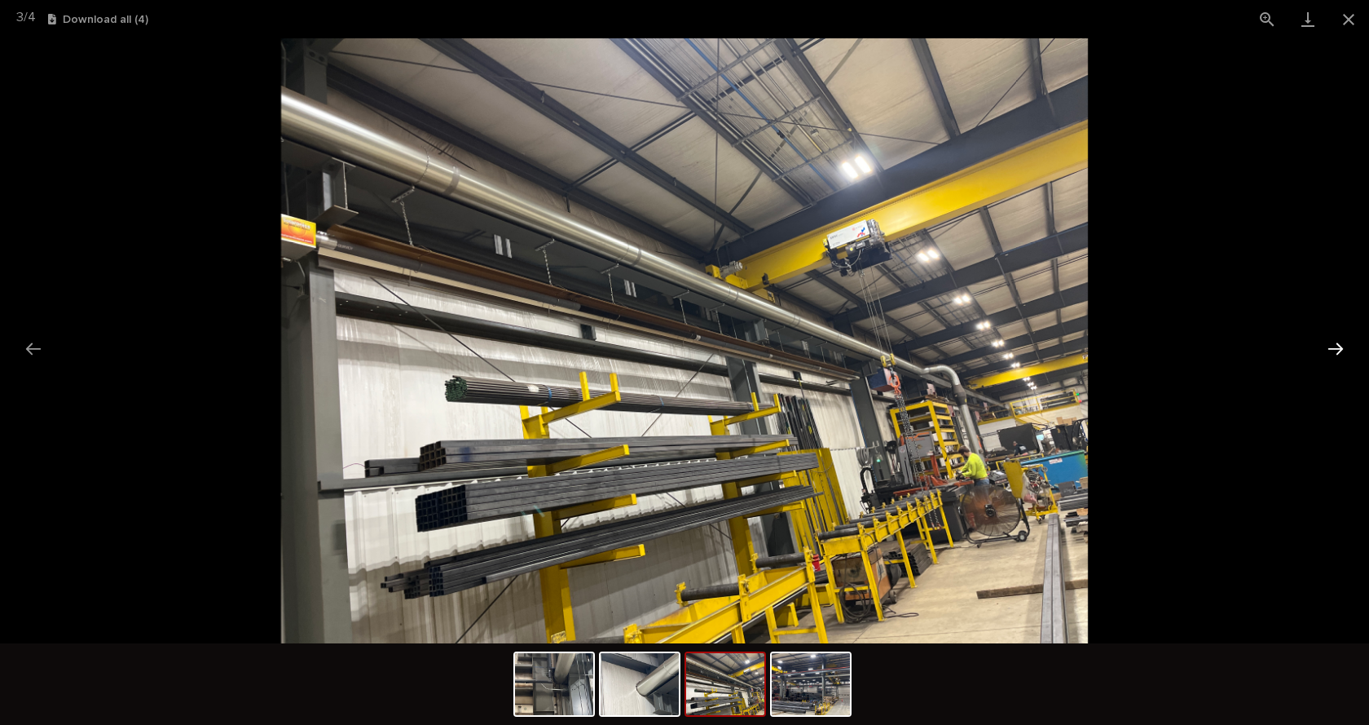
click at [1335, 343] on button "Next slide" at bounding box center [1336, 349] width 34 height 32
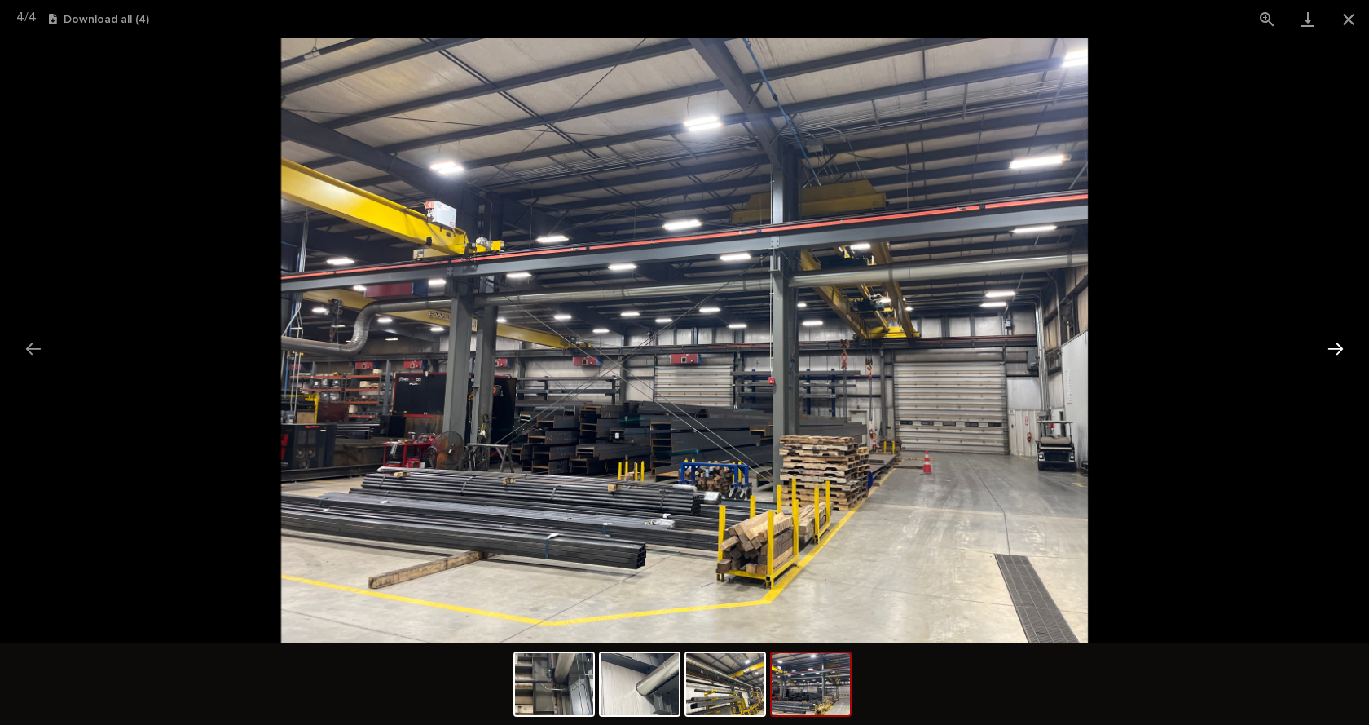
click at [1335, 343] on button "Next slide" at bounding box center [1336, 349] width 34 height 32
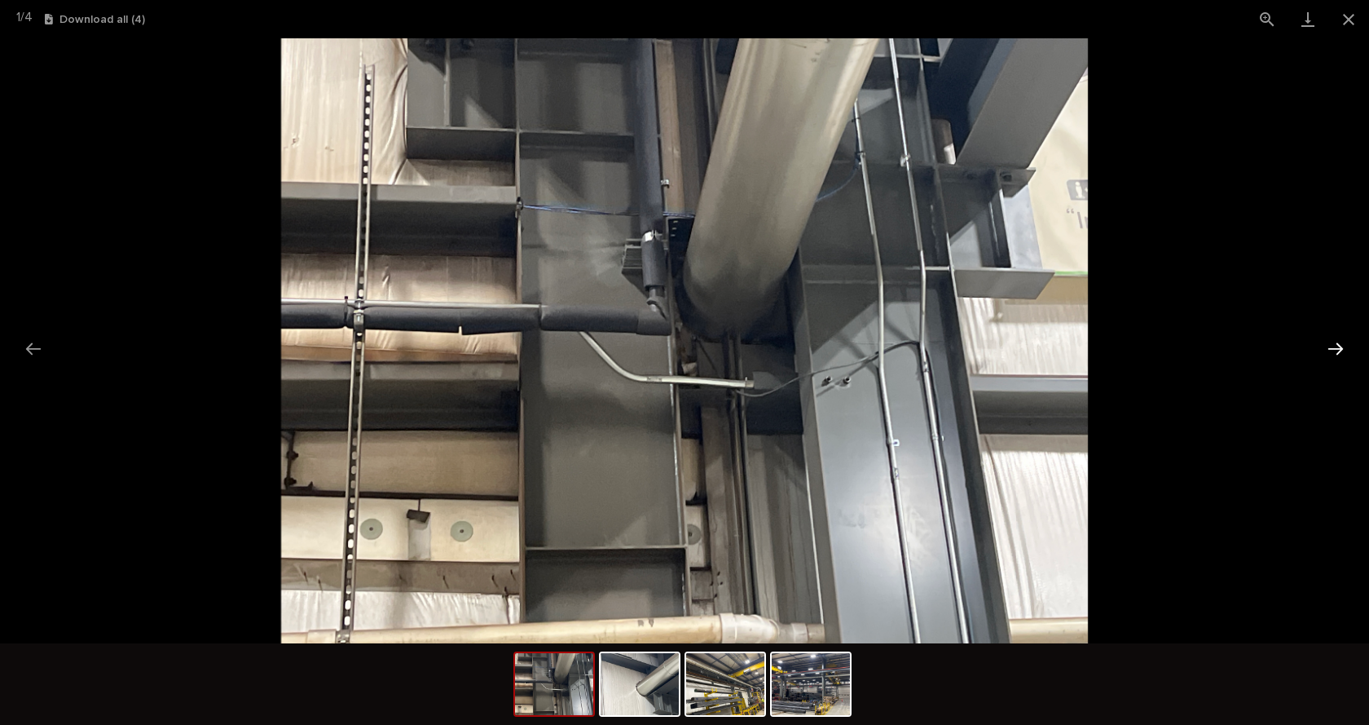
click at [1335, 343] on button "Next slide" at bounding box center [1336, 349] width 34 height 32
